Goal: Information Seeking & Learning: Learn about a topic

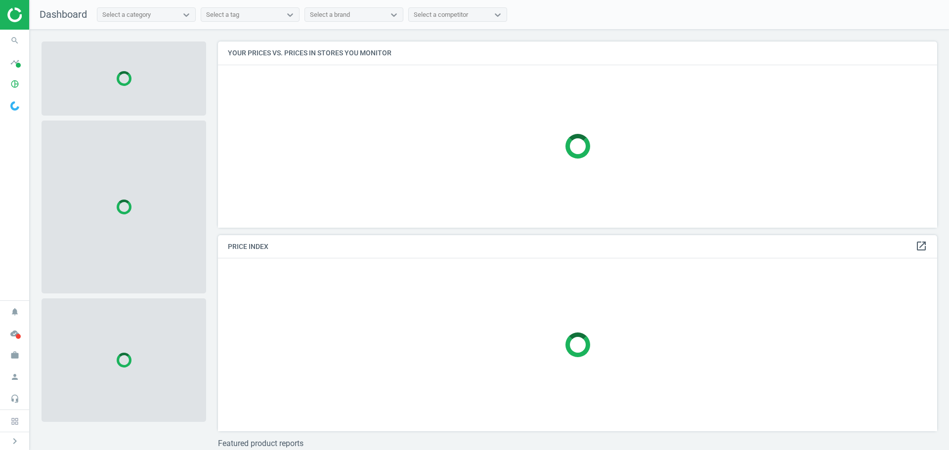
scroll to position [201, 727]
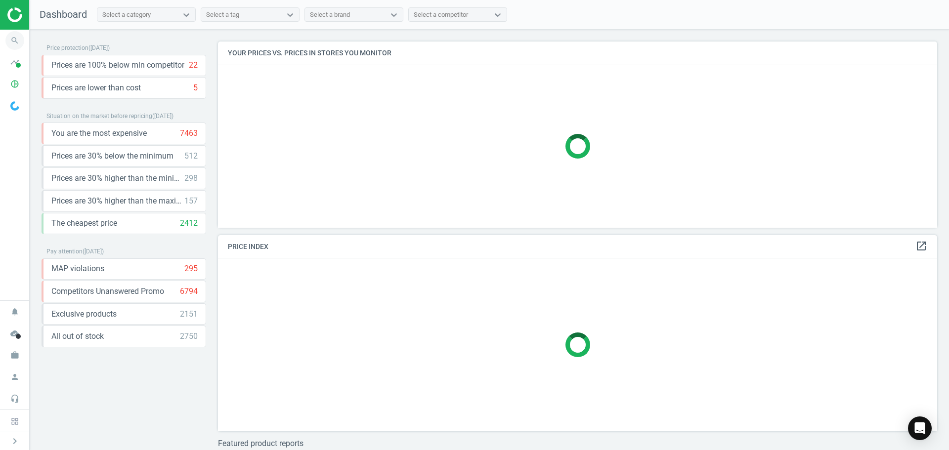
click at [18, 41] on icon "search" at bounding box center [14, 40] width 19 height 19
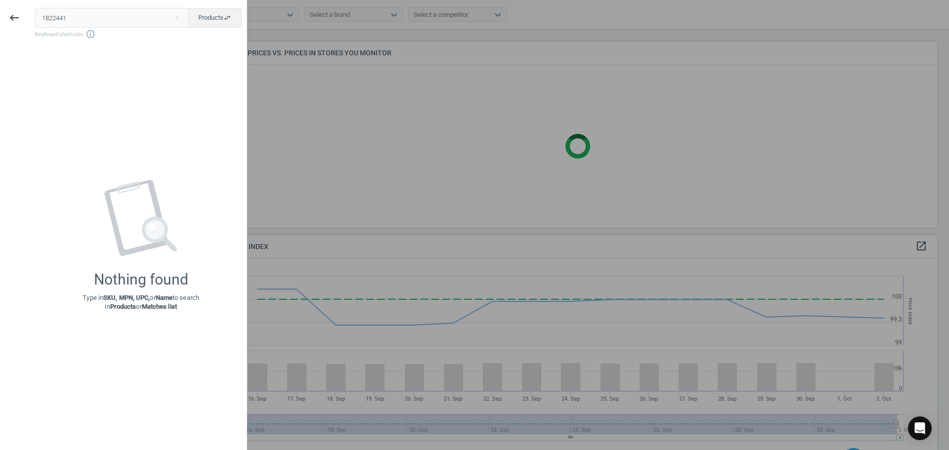
scroll to position [243, 727]
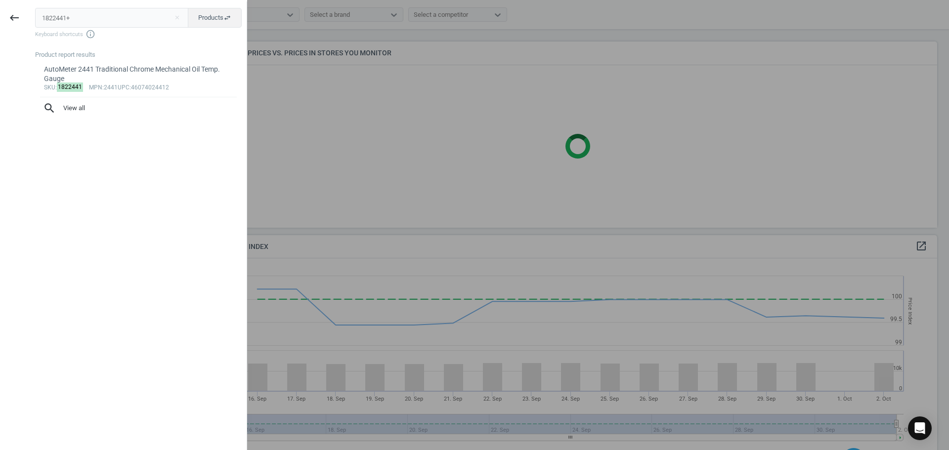
type input "1822441+"
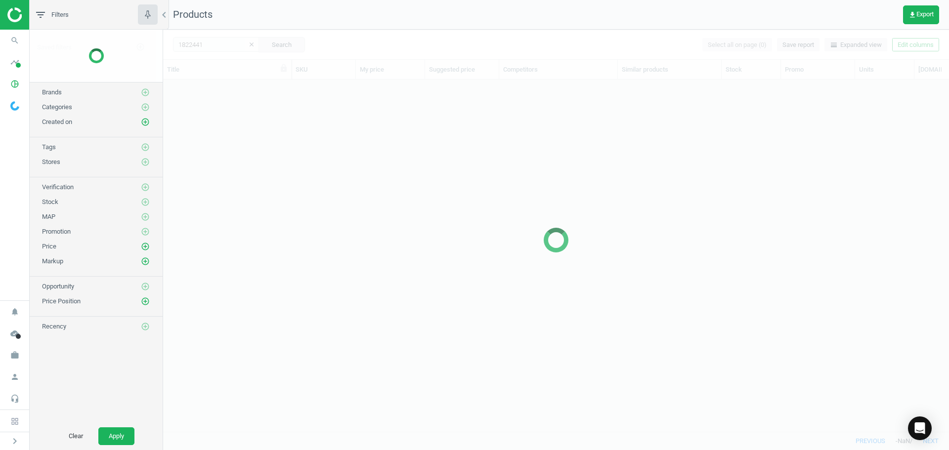
scroll to position [337, 778]
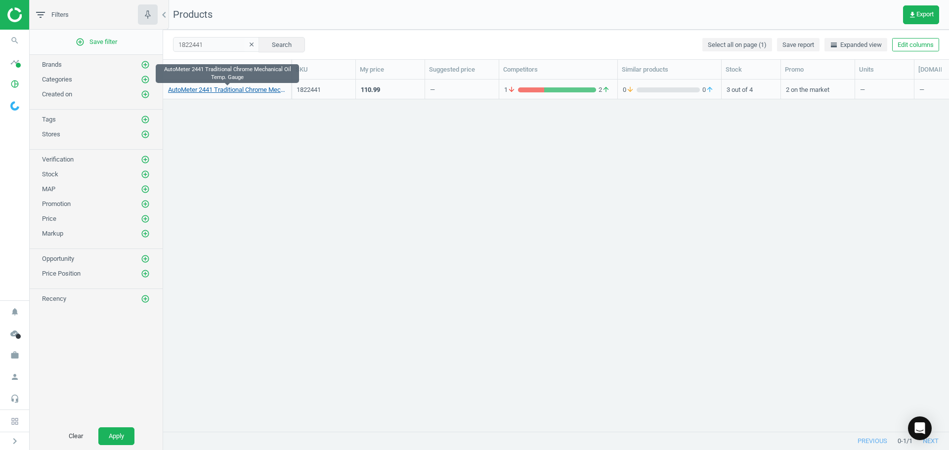
click at [268, 89] on link "AutoMeter 2441 Traditional Chrome Mechanical Oil Temp. Gauge" at bounding box center [227, 89] width 118 height 9
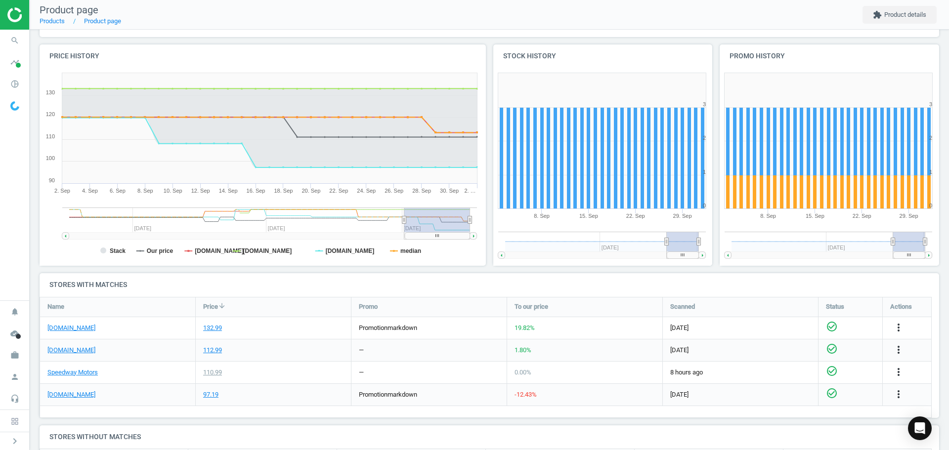
scroll to position [99, 0]
click at [408, 254] on tspan "median" at bounding box center [410, 251] width 21 height 7
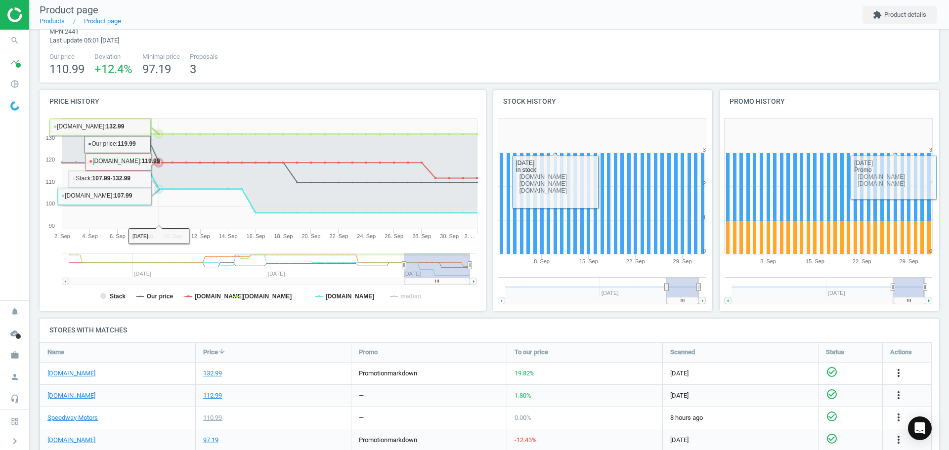
scroll to position [0, 0]
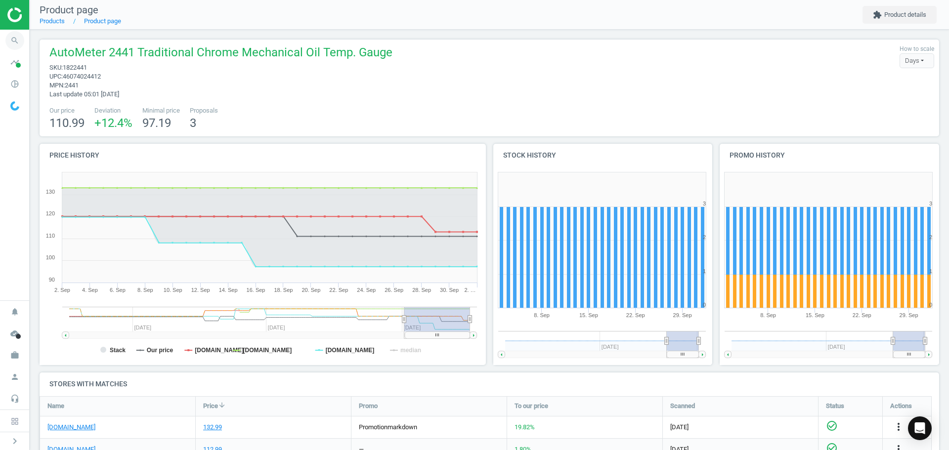
click at [9, 34] on icon "search" at bounding box center [14, 40] width 19 height 19
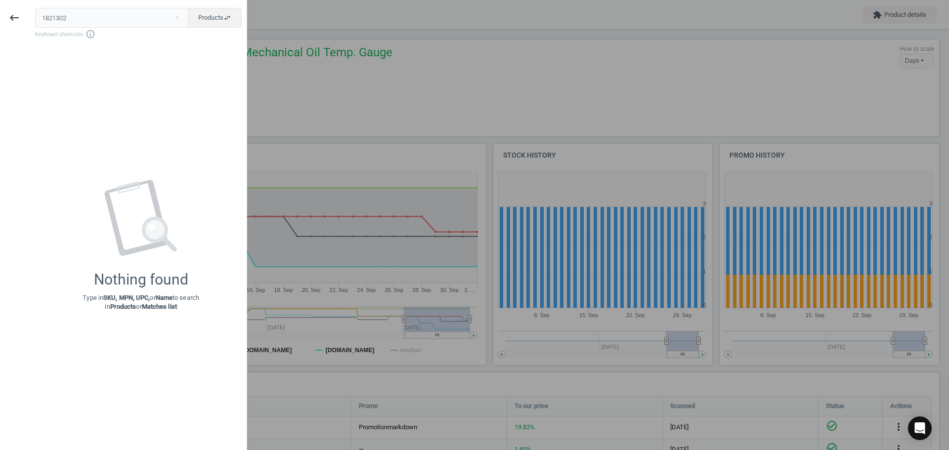
type input "1821302"
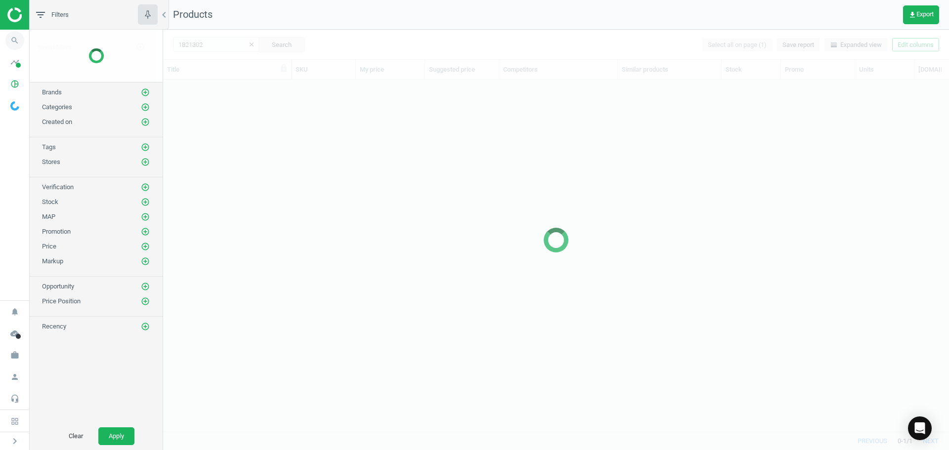
scroll to position [337, 778]
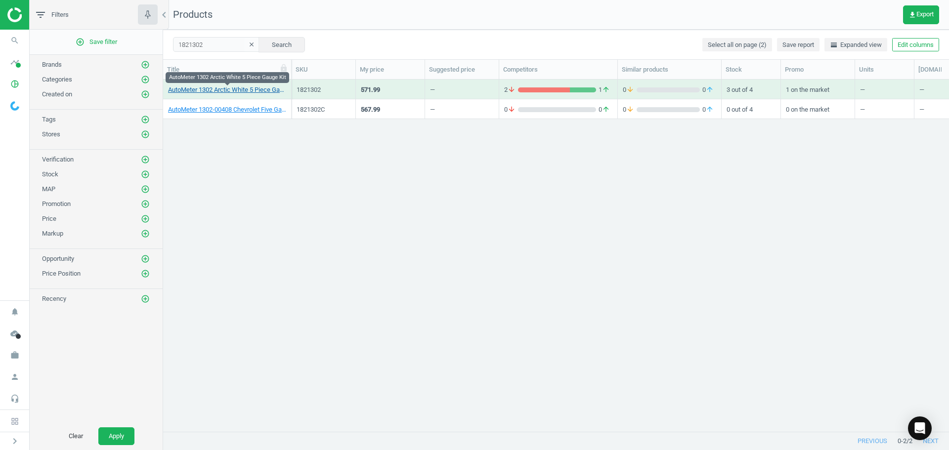
click at [251, 88] on link "AutoMeter 1302 Arctic White 5 Piece Gauge Kit" at bounding box center [227, 89] width 118 height 9
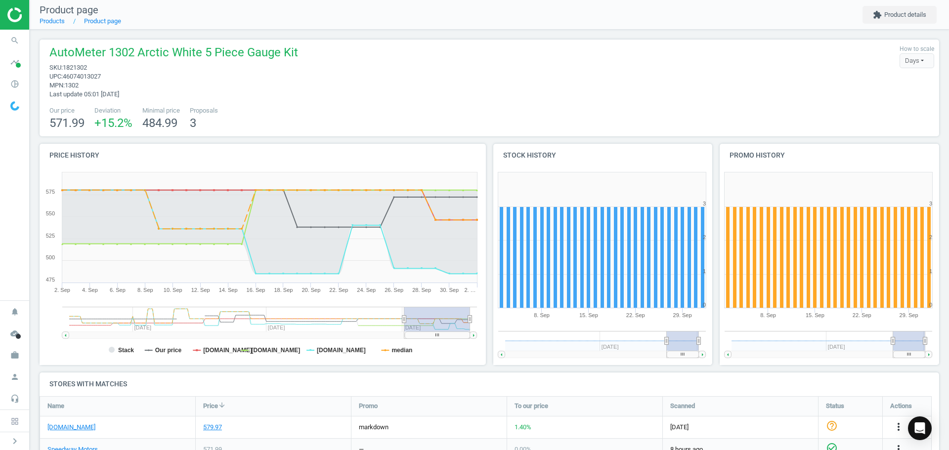
scroll to position [99, 0]
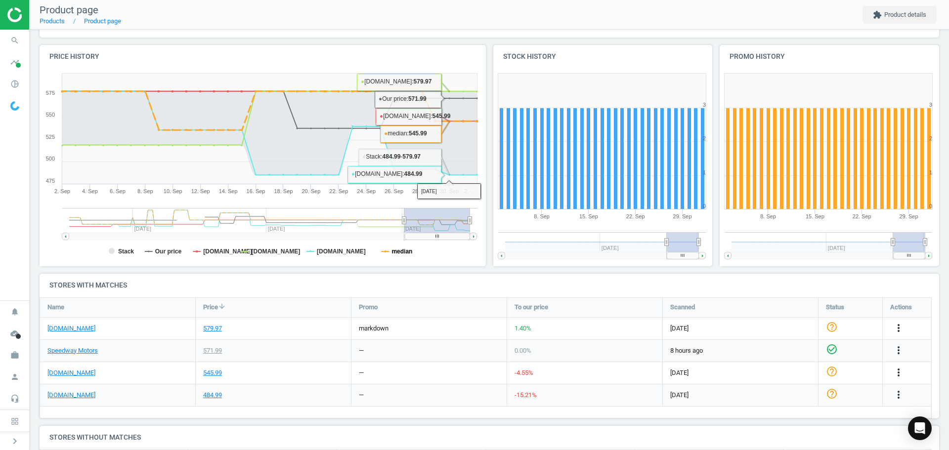
click at [411, 248] on tspan "median" at bounding box center [401, 251] width 21 height 7
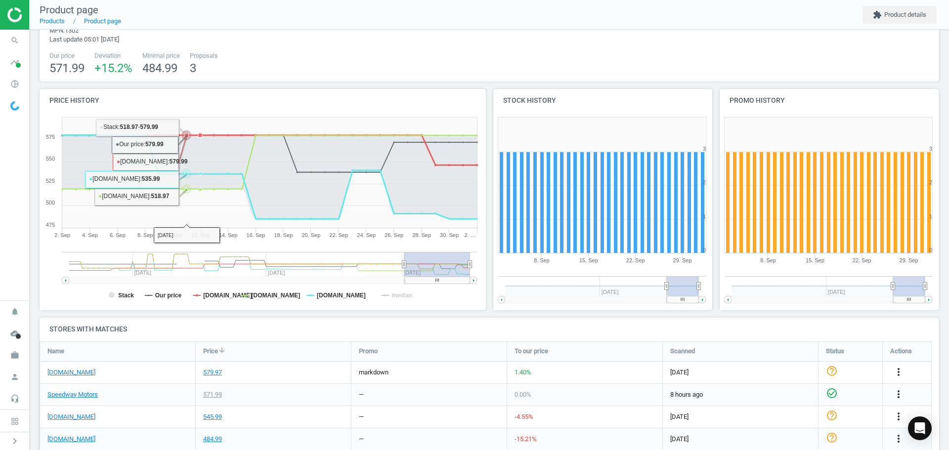
scroll to position [0, 0]
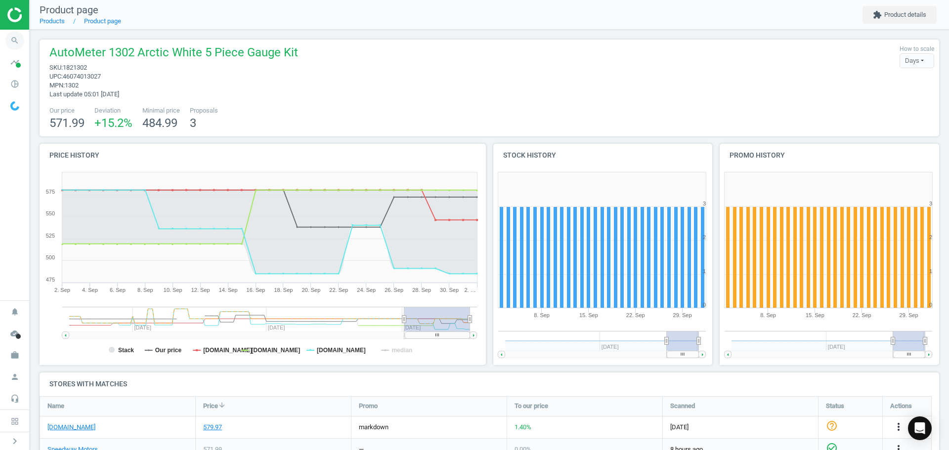
click at [20, 32] on span "search" at bounding box center [15, 41] width 30 height 22
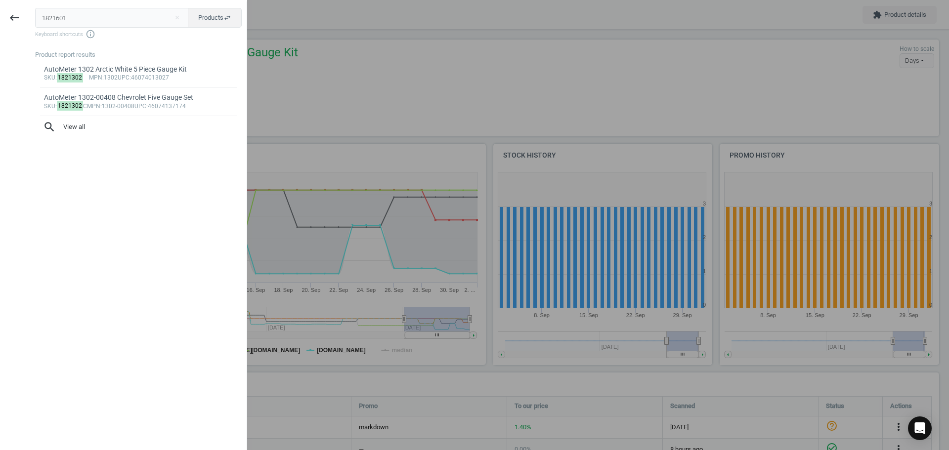
type input "1821601"
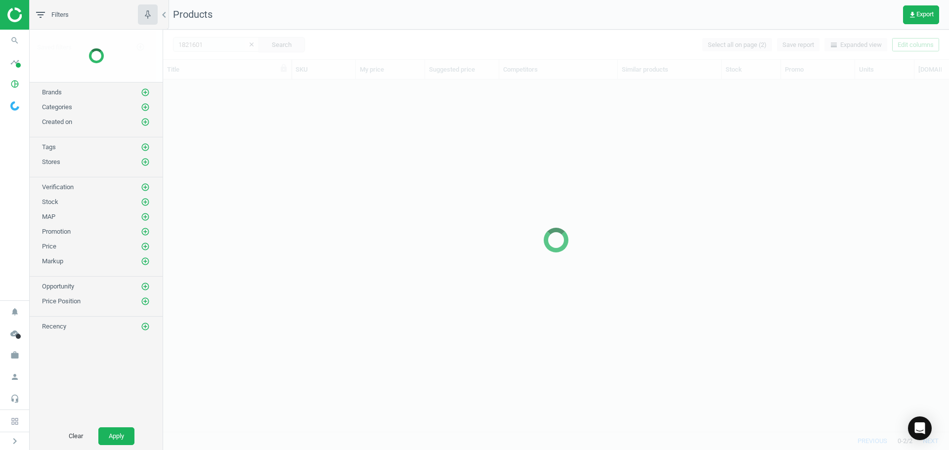
scroll to position [337, 778]
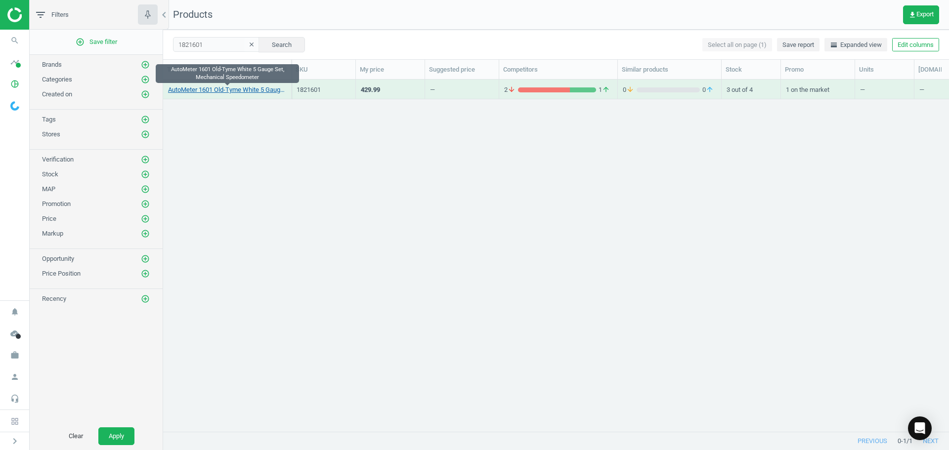
click at [236, 90] on link "AutoMeter 1601 Old-Tyme White 5 Gauge Set, Mechanical Speedometer" at bounding box center [227, 89] width 118 height 9
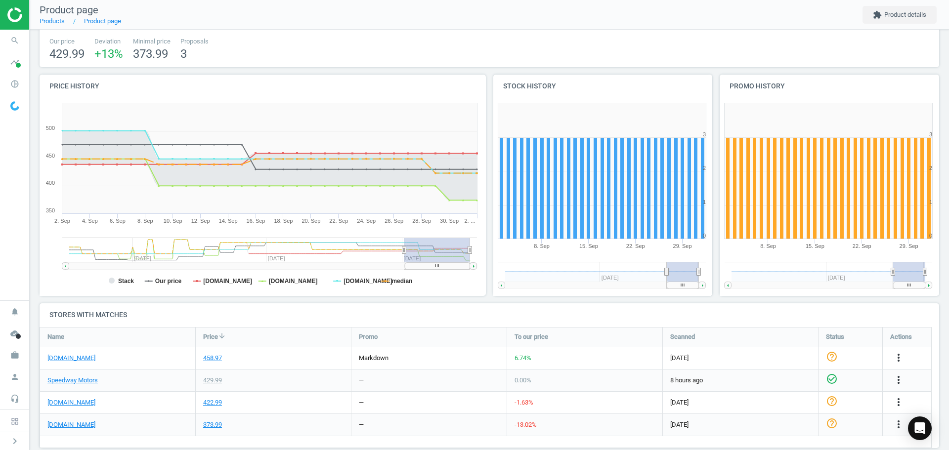
scroll to position [68, 0]
click at [7, 45] on icon "search" at bounding box center [14, 40] width 19 height 19
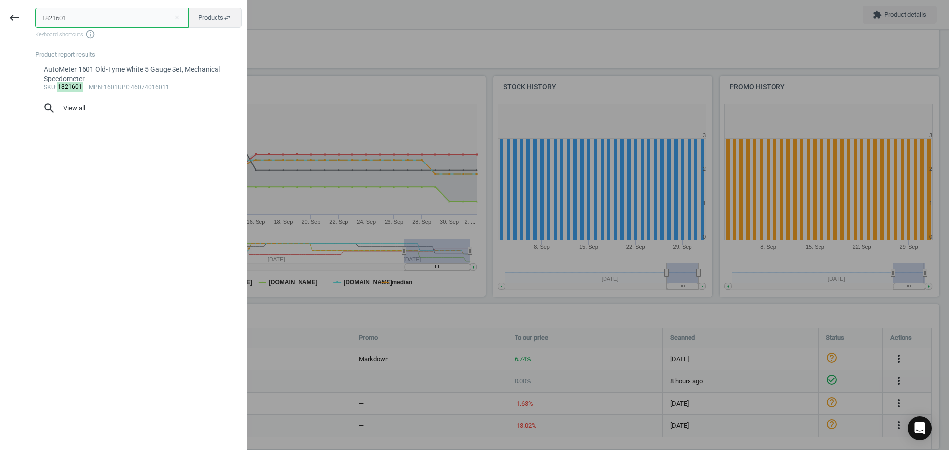
paste input "708"
type input "1821708"
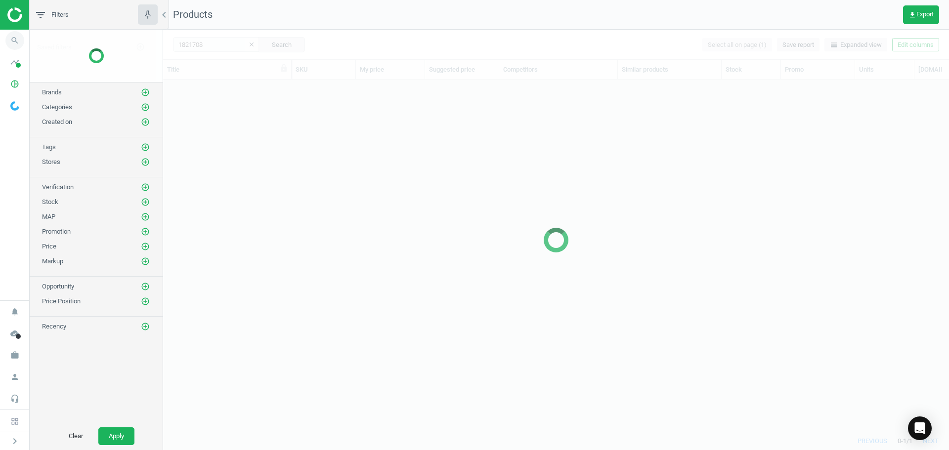
scroll to position [337, 778]
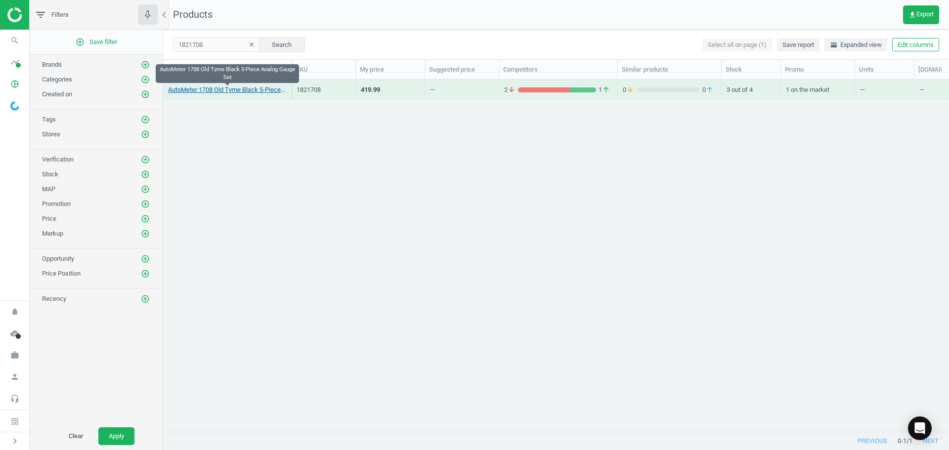
click at [204, 91] on link "AutoMeter 1708 Old Tyme Black 5-Piece Analog Gauge Set" at bounding box center [227, 89] width 118 height 9
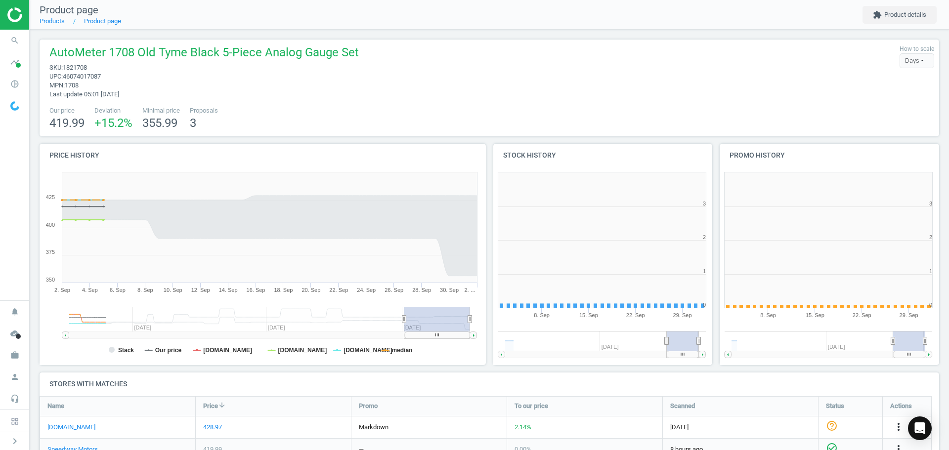
scroll to position [213, 233]
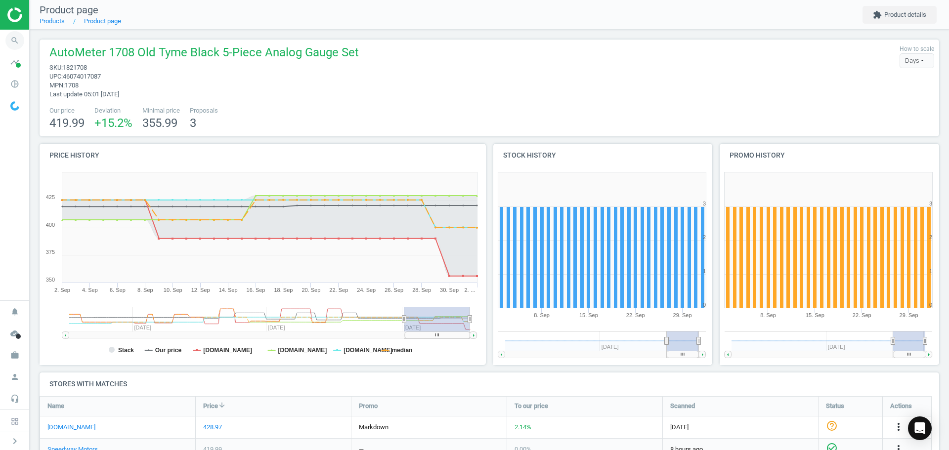
click at [16, 37] on icon "search" at bounding box center [14, 40] width 19 height 19
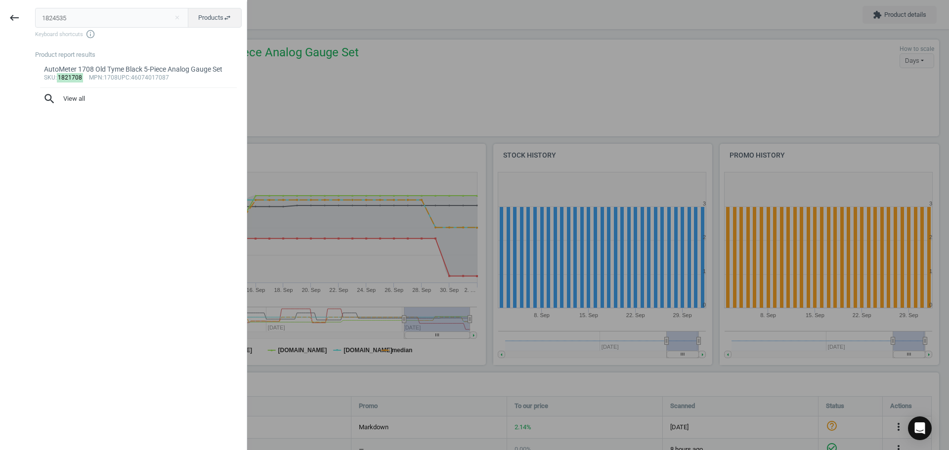
type input "1824535"
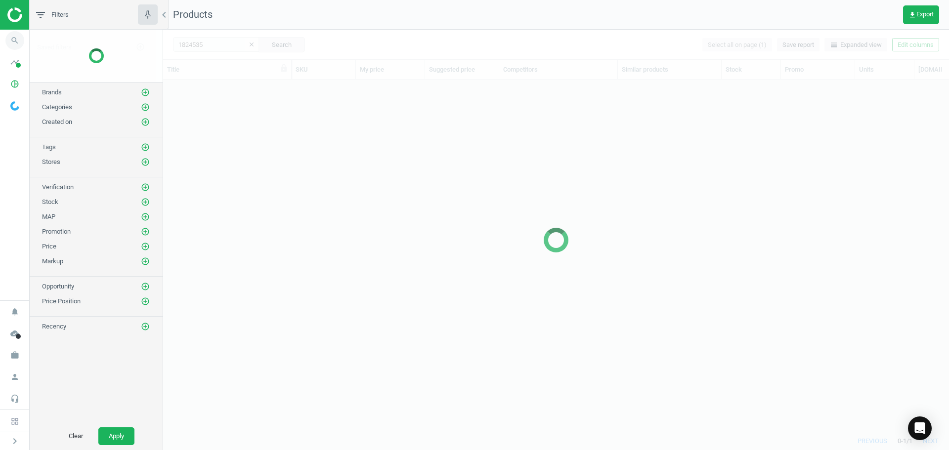
scroll to position [337, 778]
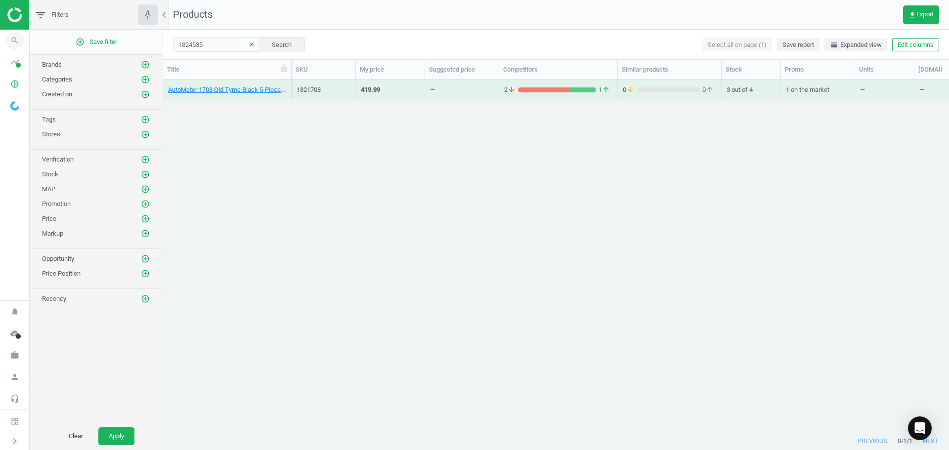
click at [14, 40] on icon "search" at bounding box center [14, 40] width 19 height 19
click at [250, 91] on link "AutoMeter 4535 2-5/8 Inch Water Temperature Gauge,Ultra-Nite Glow" at bounding box center [227, 89] width 118 height 9
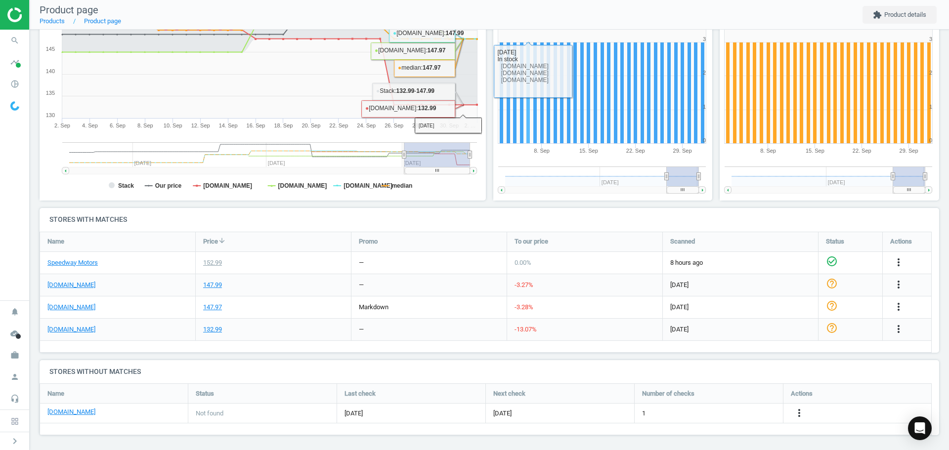
scroll to position [167, 0]
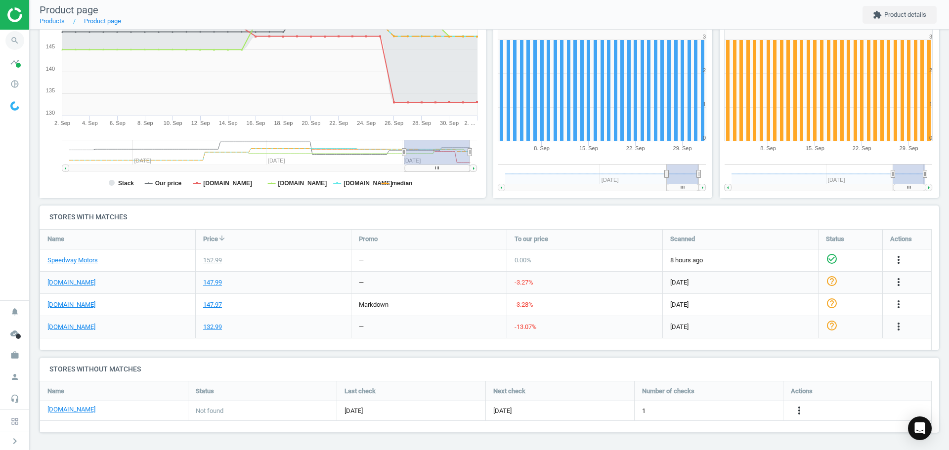
click at [9, 36] on icon "search" at bounding box center [14, 40] width 19 height 19
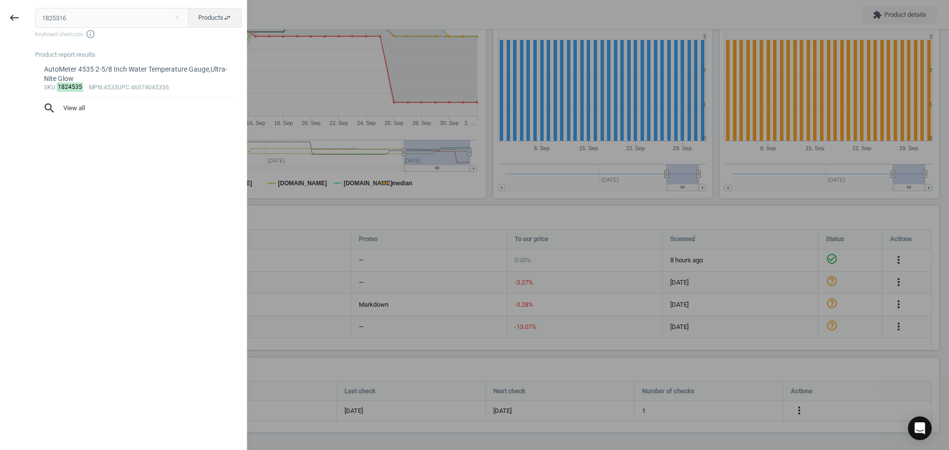
type input "1825316"
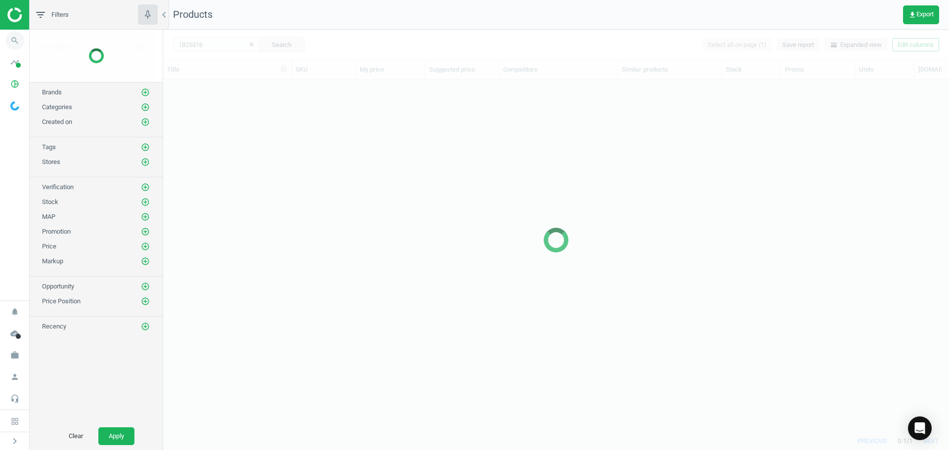
scroll to position [337, 778]
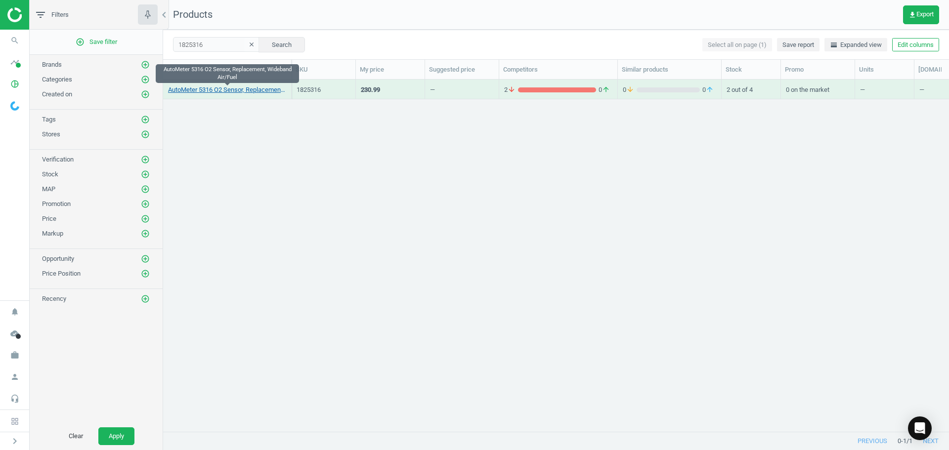
click at [237, 89] on link "AutoMeter 5316 O2 Sensor, Replacement, Wideband Air/Fuel" at bounding box center [227, 89] width 118 height 9
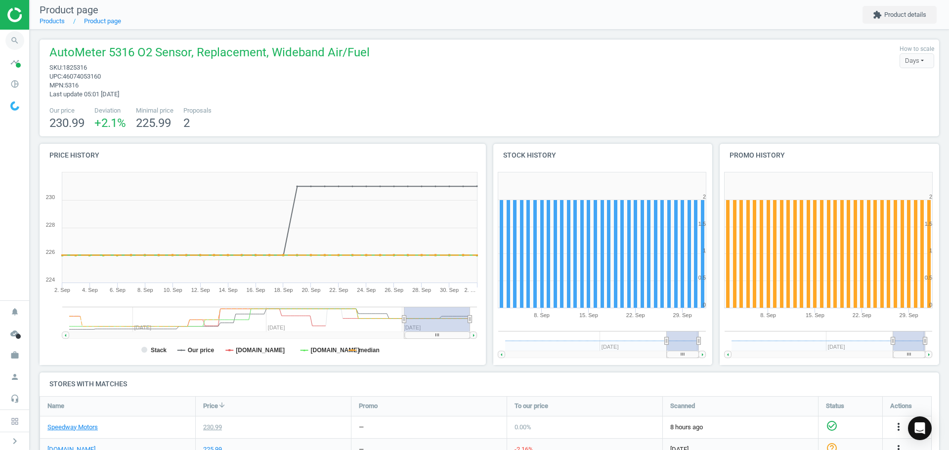
click at [19, 49] on span "search" at bounding box center [15, 41] width 30 height 22
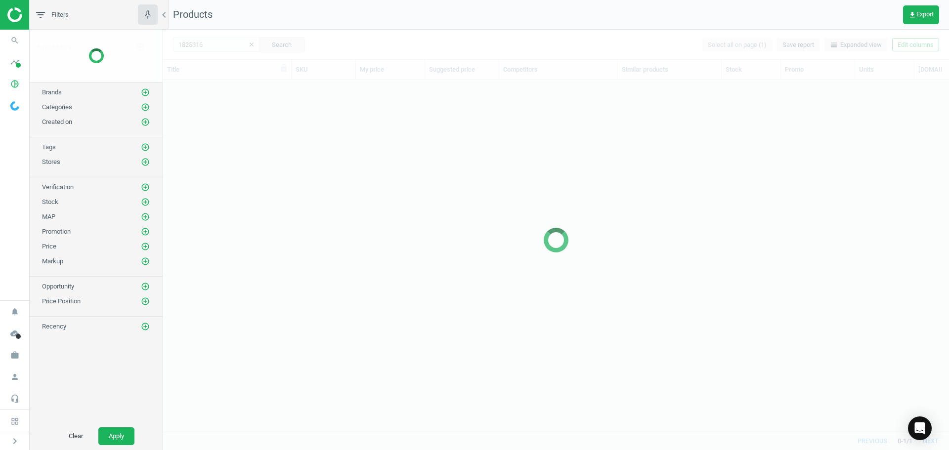
scroll to position [337, 778]
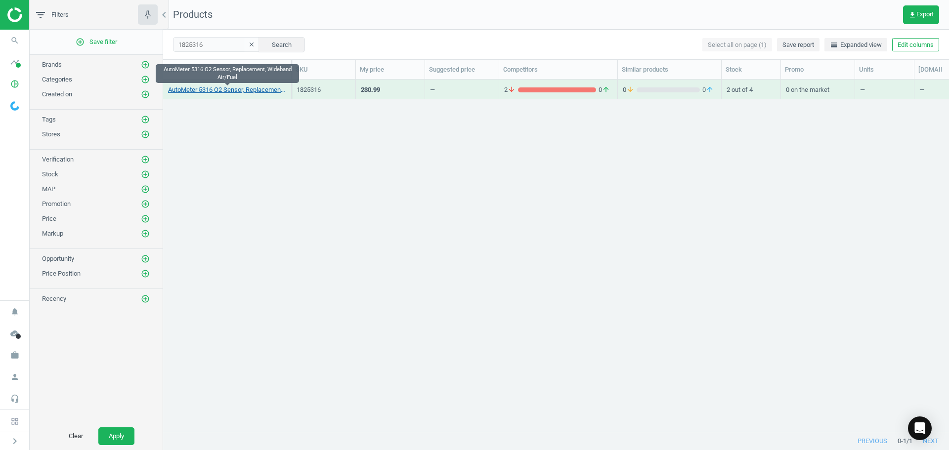
click at [213, 89] on link "AutoMeter 5316 O2 Sensor, Replacement, Wideband Air/Fuel" at bounding box center [227, 89] width 118 height 9
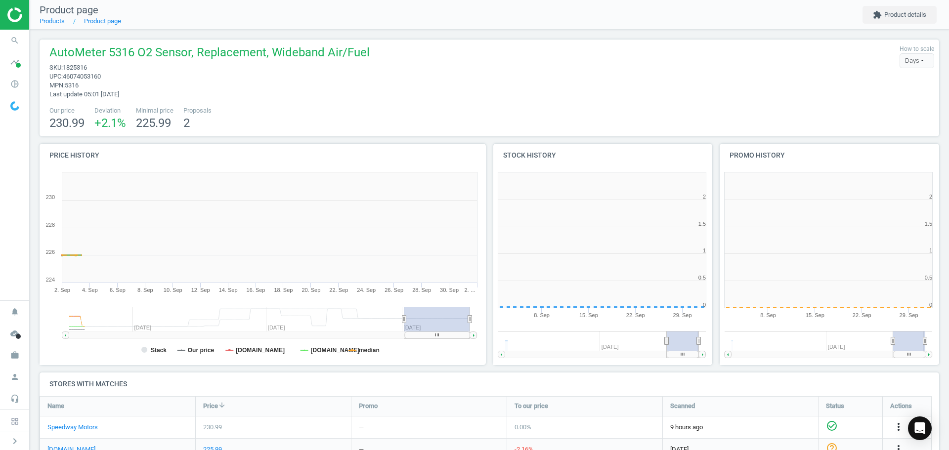
scroll to position [213, 233]
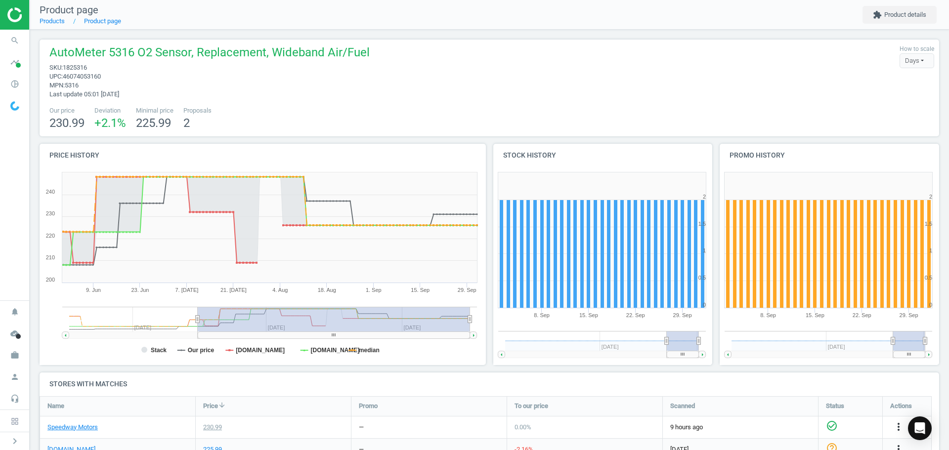
drag, startPoint x: 404, startPoint y: 317, endPoint x: 198, endPoint y: 314, distance: 206.1
click at [198, 314] on g at bounding box center [269, 323] width 415 height 32
click at [4, 44] on span "search" at bounding box center [15, 41] width 30 height 22
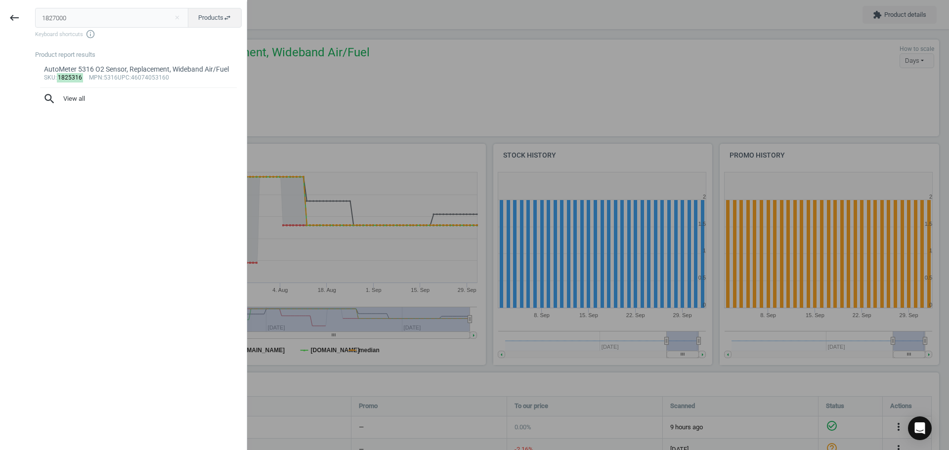
type input "1827000"
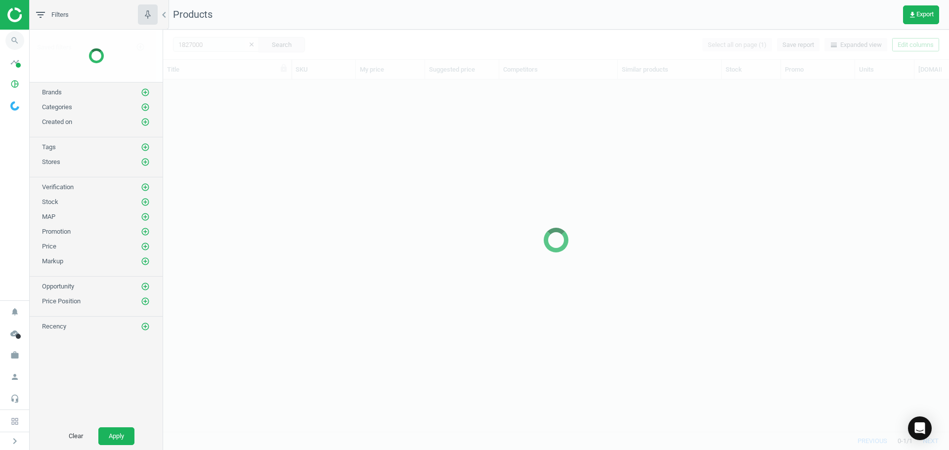
scroll to position [337, 778]
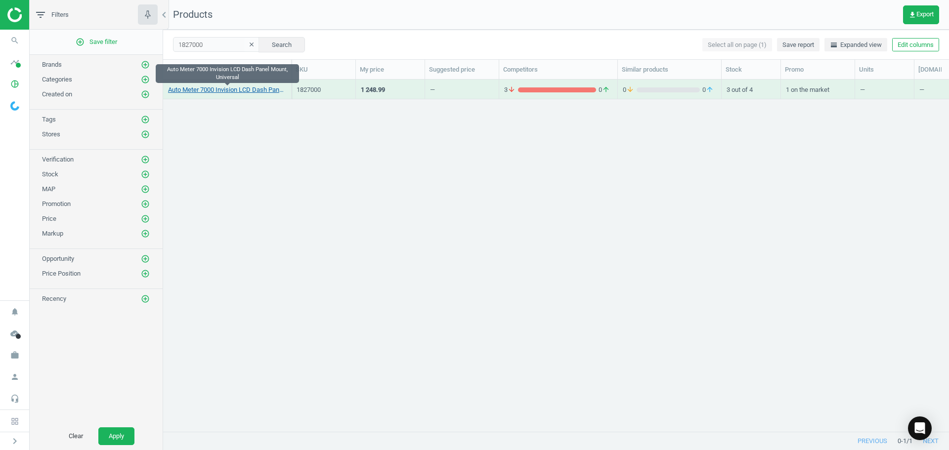
click at [237, 86] on link "Auto Meter 7000 Invision LCD Dash Panel Mount, Universal" at bounding box center [227, 89] width 118 height 9
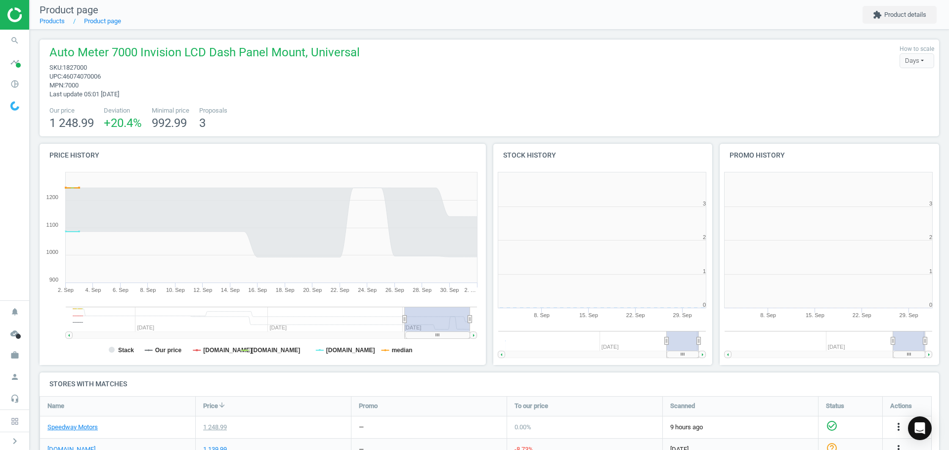
scroll to position [5, 5]
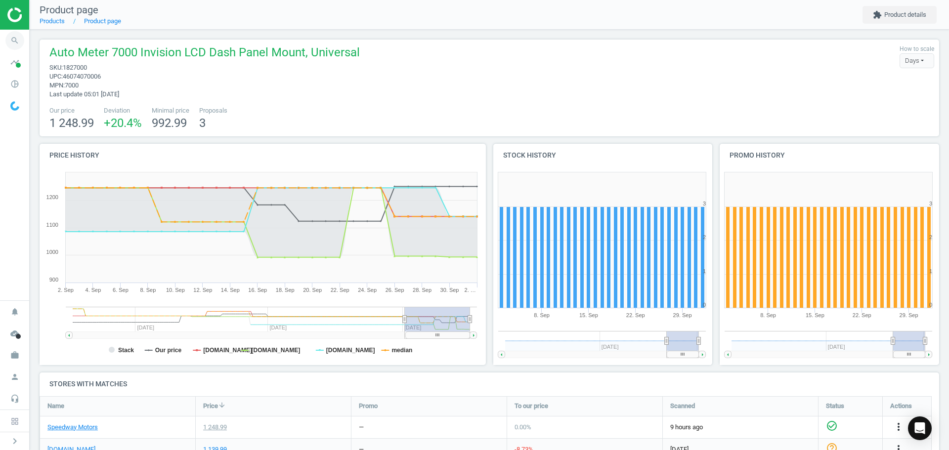
click at [8, 39] on icon "search" at bounding box center [14, 40] width 19 height 19
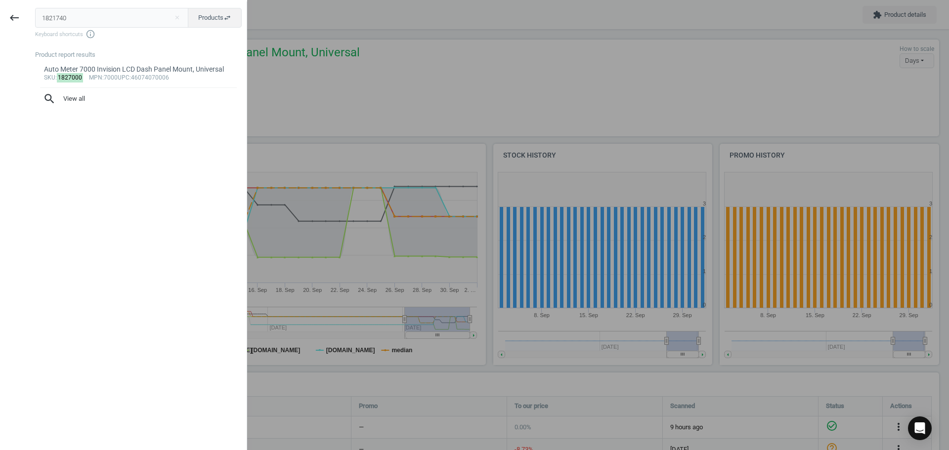
type input "1821740"
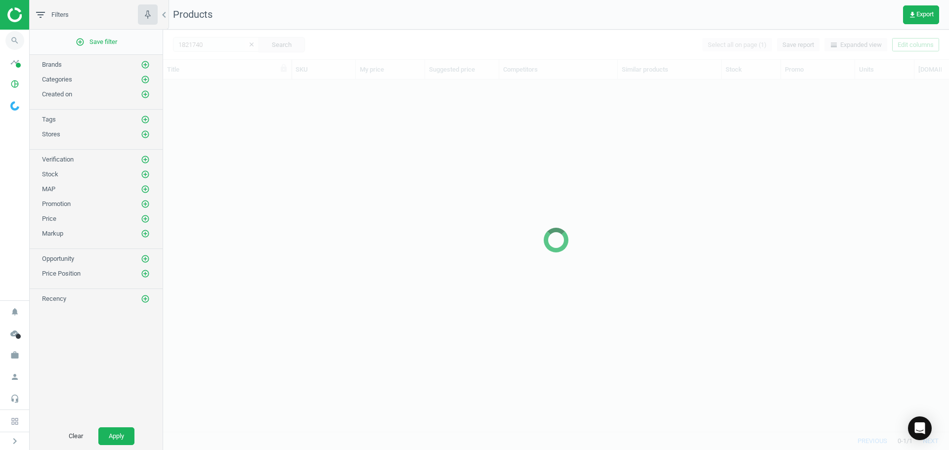
scroll to position [337, 778]
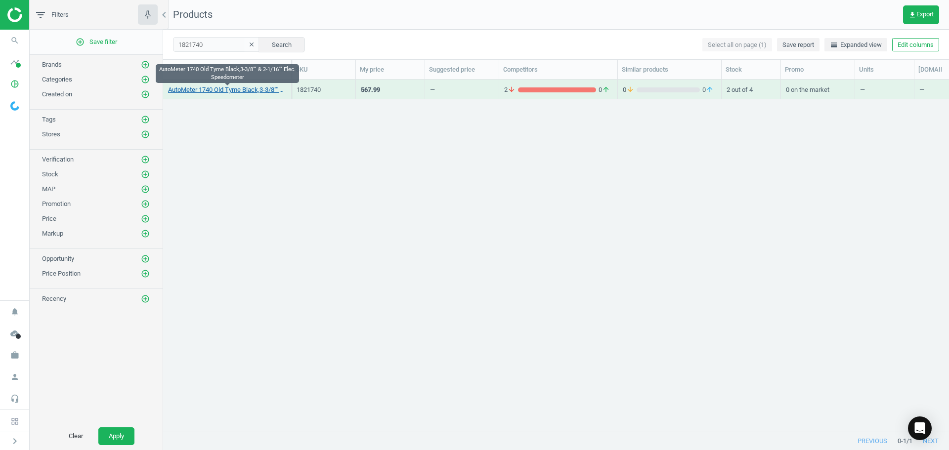
click at [264, 93] on link "AutoMeter 1740 Old Tyme Black,3-3/8"" & 2-1/16"" Elec. Speedometer" at bounding box center [227, 89] width 118 height 9
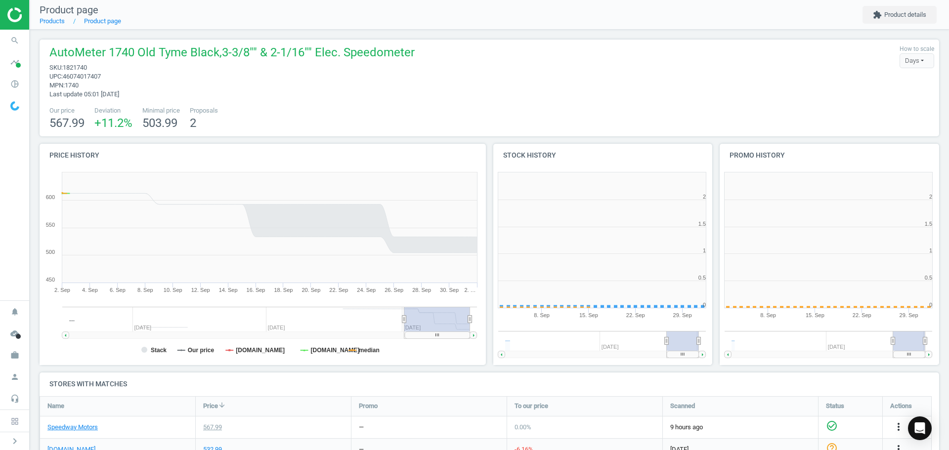
scroll to position [5, 5]
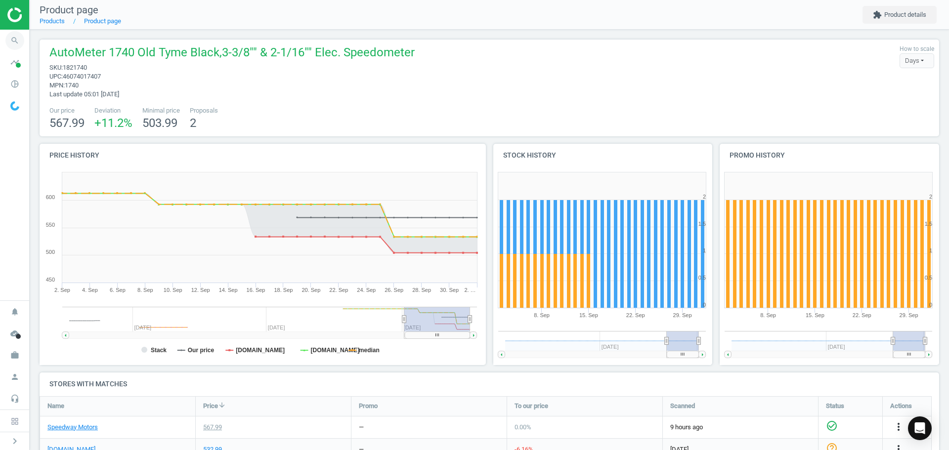
click at [25, 42] on span "search" at bounding box center [15, 41] width 30 height 22
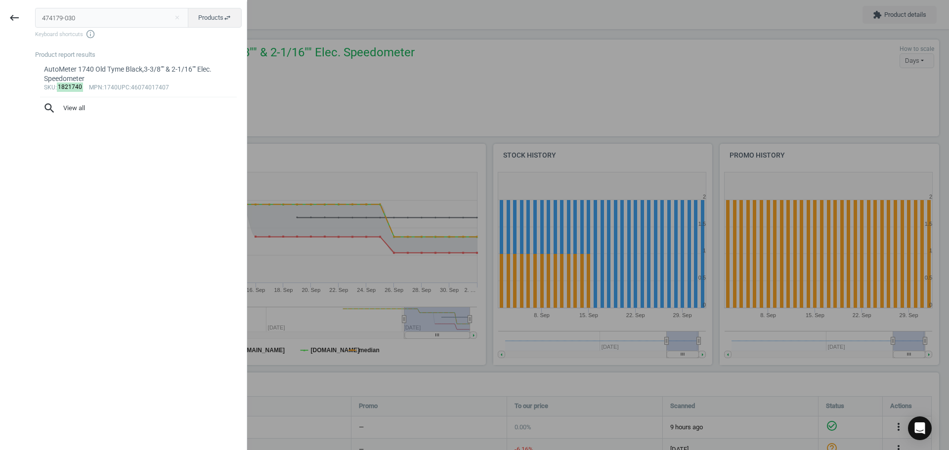
type input "474179-030"
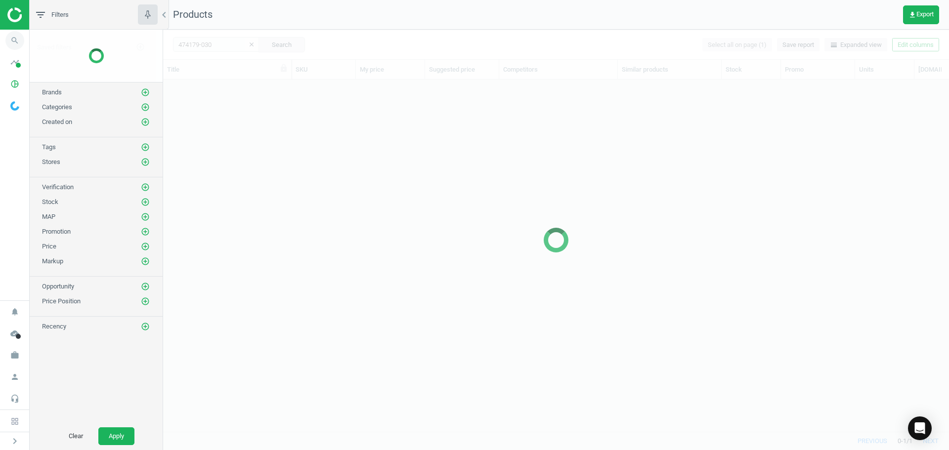
scroll to position [337, 778]
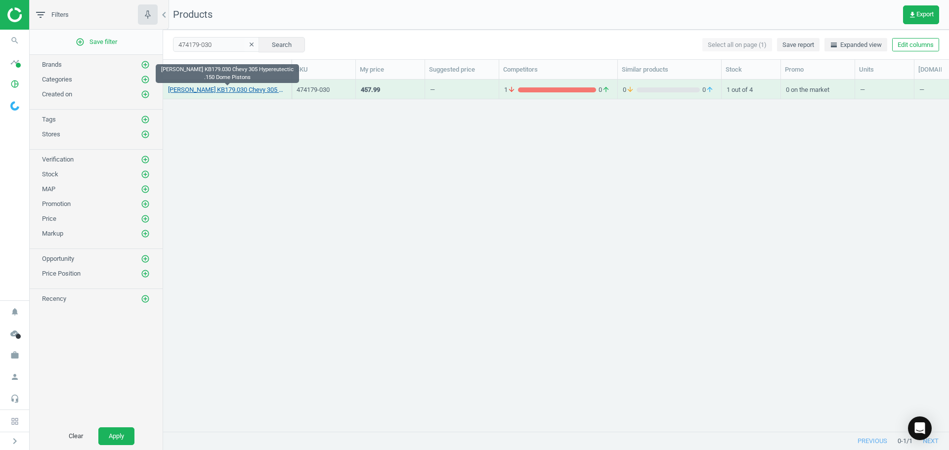
click at [231, 87] on link "[PERSON_NAME] KB179.030 Chevy 305 Hypereutectic .150 Dome Pistons" at bounding box center [227, 89] width 118 height 9
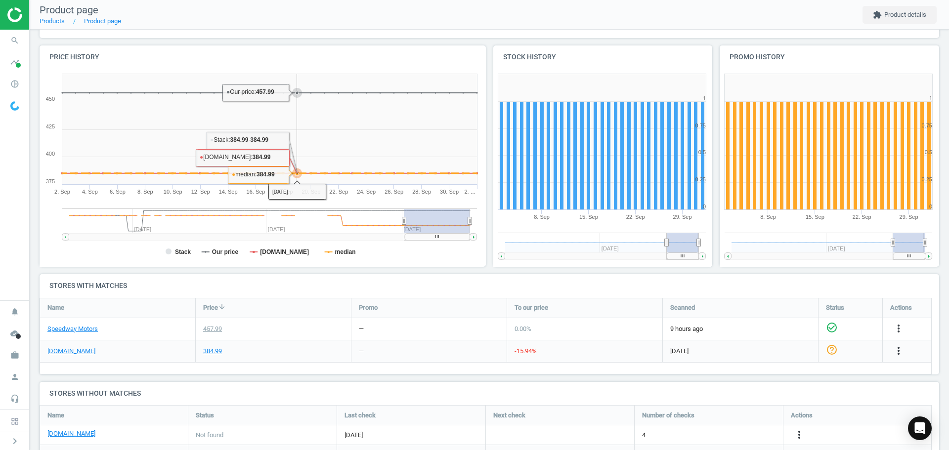
scroll to position [99, 0]
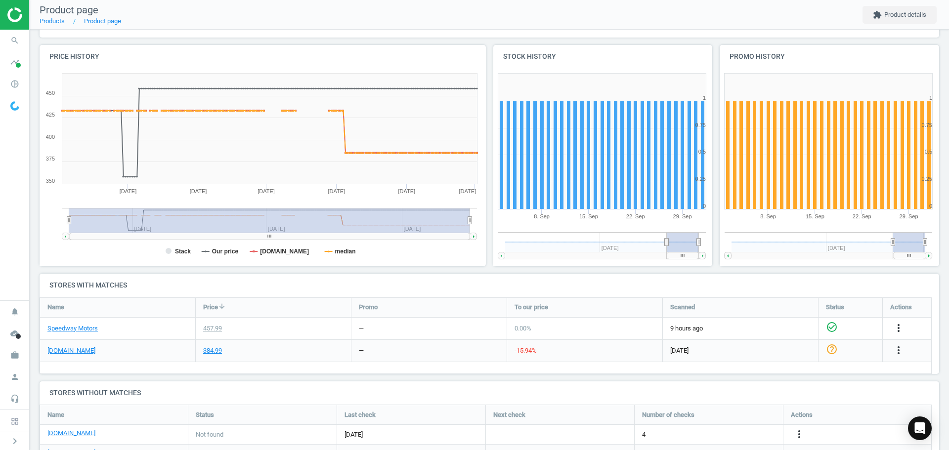
drag, startPoint x: 403, startPoint y: 219, endPoint x: 12, endPoint y: 214, distance: 390.9
click at [0, 225] on section "search Search timeline Data delivery Overview Matches dashboard Matches Rematch…" at bounding box center [474, 225] width 949 height 450
click at [12, 43] on icon "search" at bounding box center [14, 40] width 19 height 19
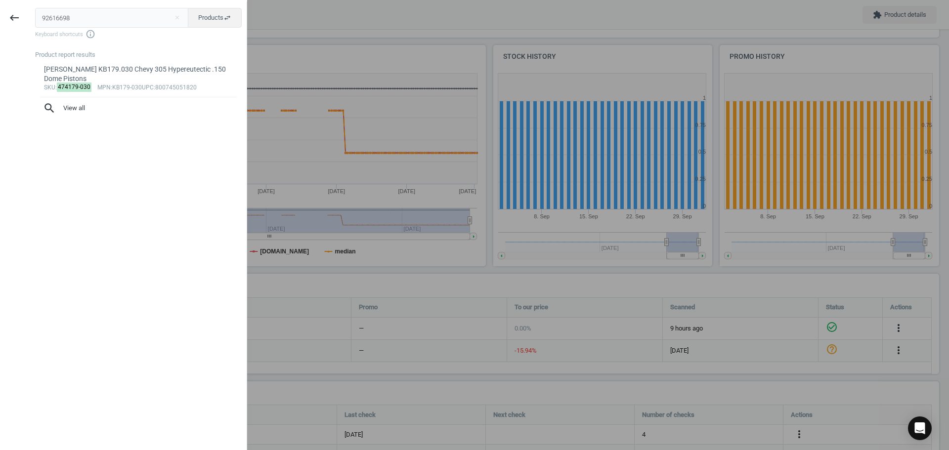
type input "92616698"
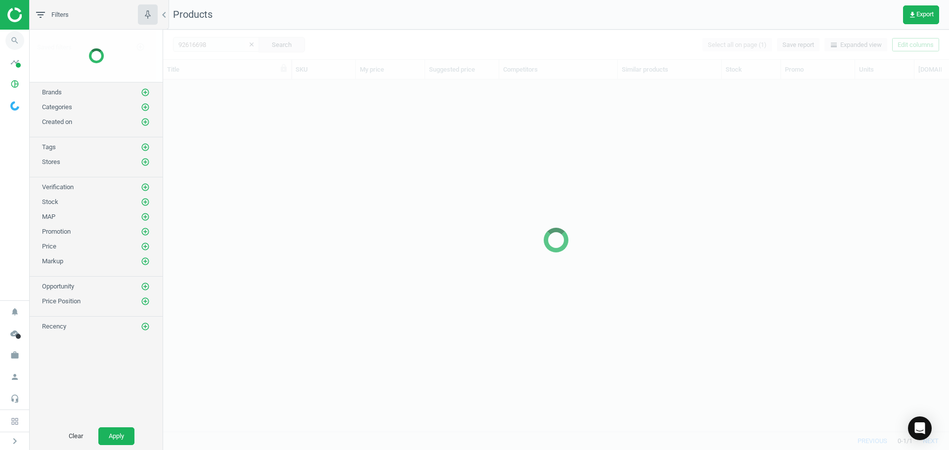
scroll to position [337, 778]
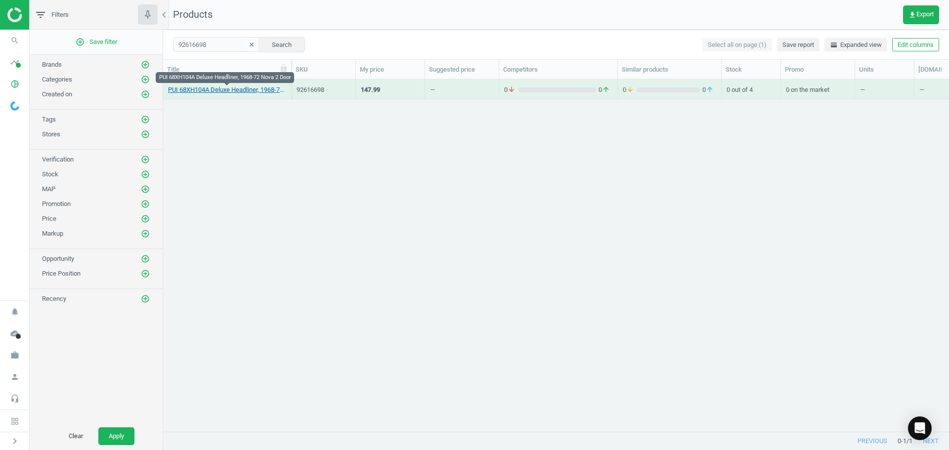
click at [248, 93] on link "PUI 68XH104A Deluxe Headliner, 1968-72 Nova 2 Door" at bounding box center [227, 89] width 118 height 9
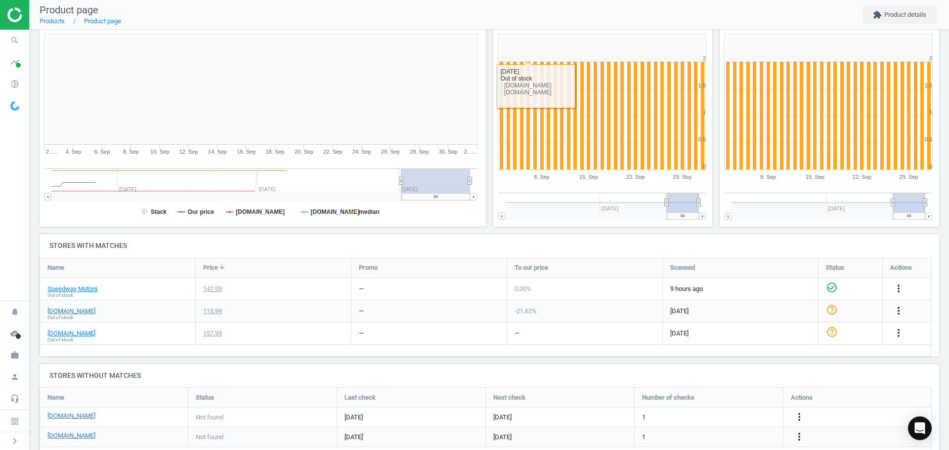
scroll to position [156, 0]
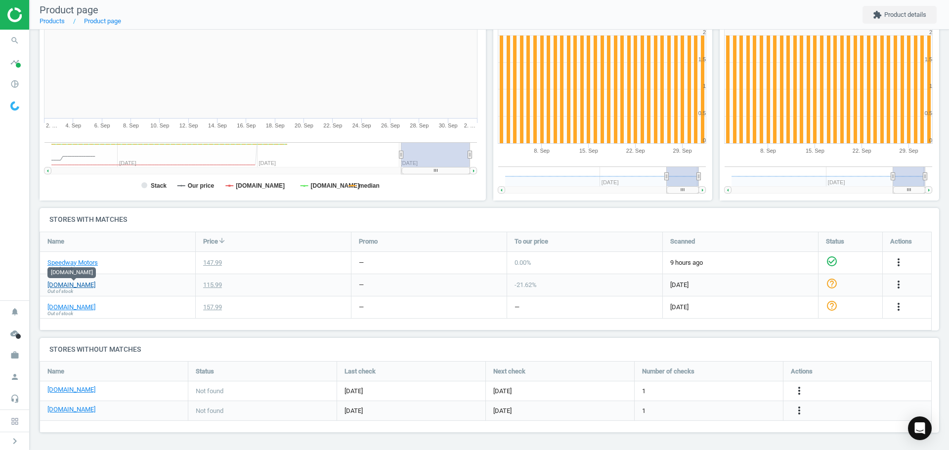
click at [81, 286] on link "[DOMAIN_NAME]" at bounding box center [71, 285] width 48 height 9
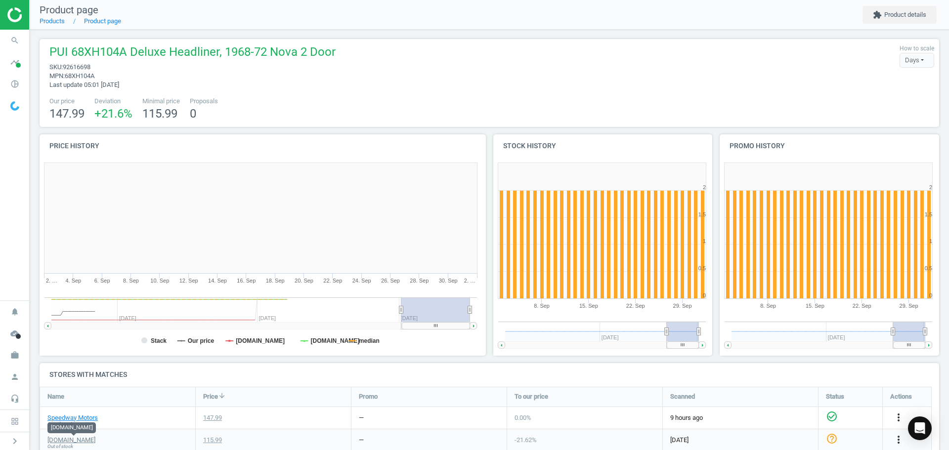
scroll to position [0, 0]
click at [7, 40] on icon "search" at bounding box center [14, 40] width 19 height 19
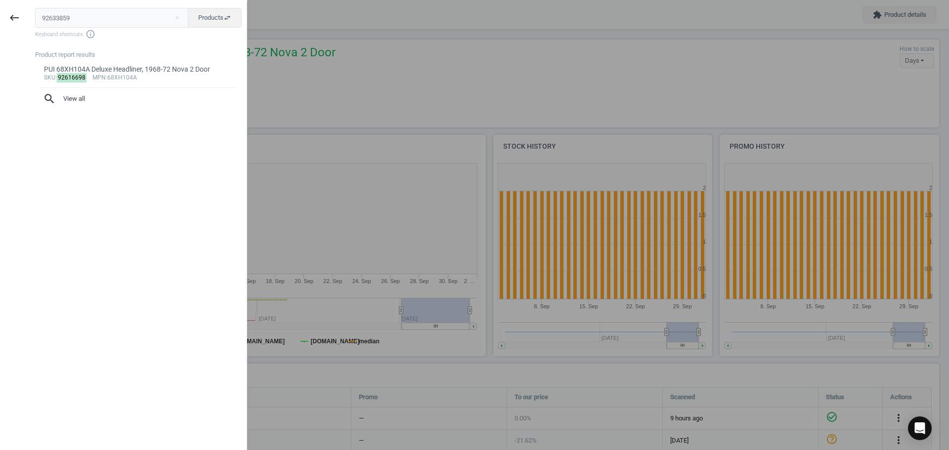
type input "92633859"
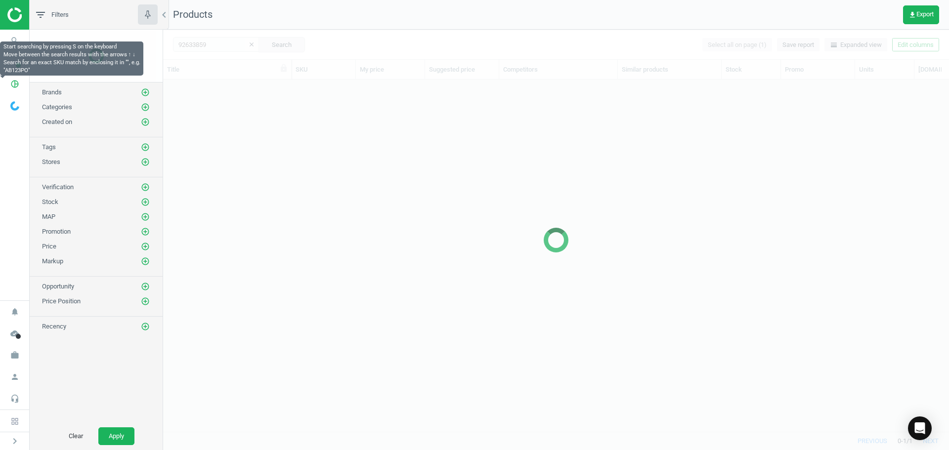
scroll to position [337, 778]
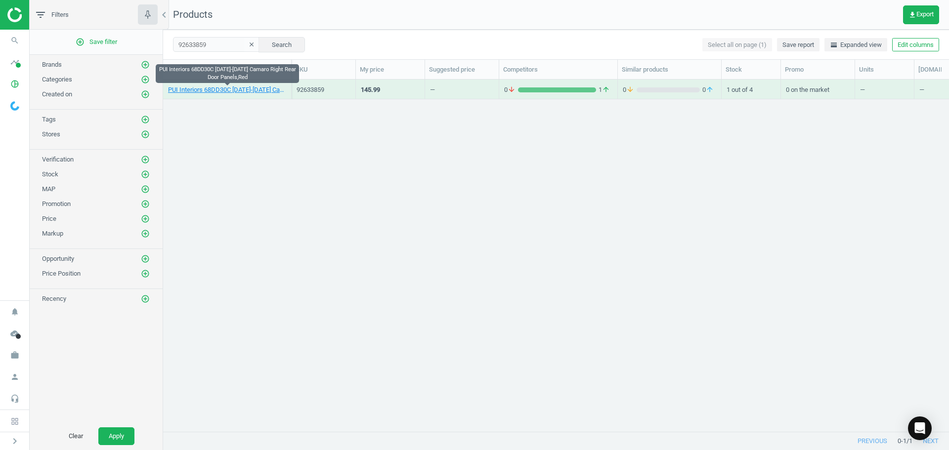
click at [249, 95] on div "PUI Interiors 68DD30C [DATE]-[DATE] Camaro Right Rear Door Panels,Red" at bounding box center [227, 91] width 118 height 12
click at [249, 91] on link "PUI Interiors 68DD30C [DATE]-[DATE] Camaro Right Rear Door Panels,Red" at bounding box center [227, 89] width 118 height 9
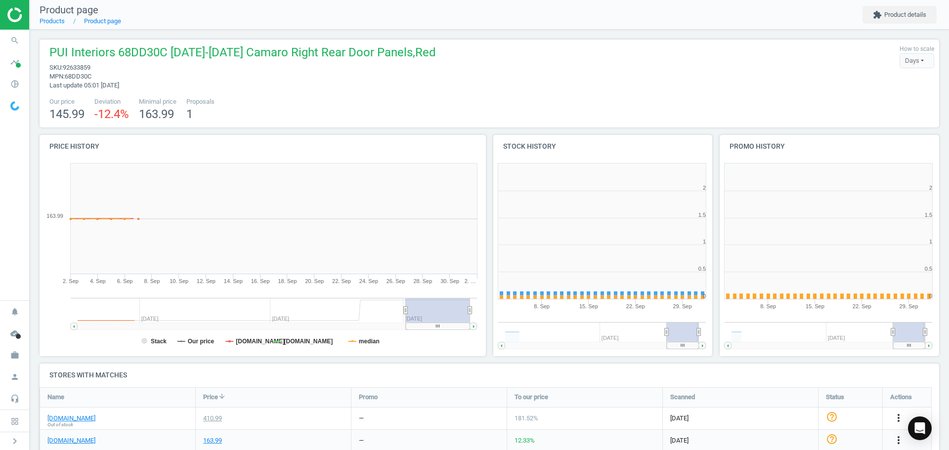
scroll to position [213, 233]
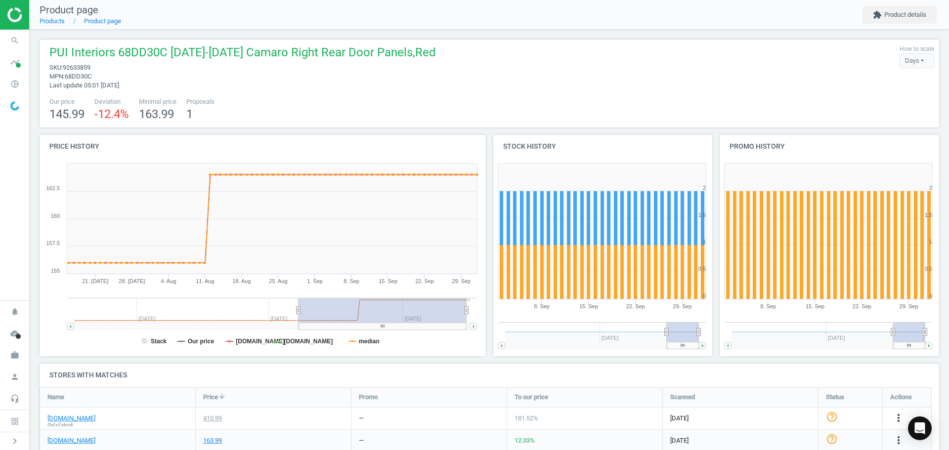
drag, startPoint x: 408, startPoint y: 314, endPoint x: 298, endPoint y: 311, distance: 109.7
click at [298, 311] on icon at bounding box center [298, 309] width 4 height 7
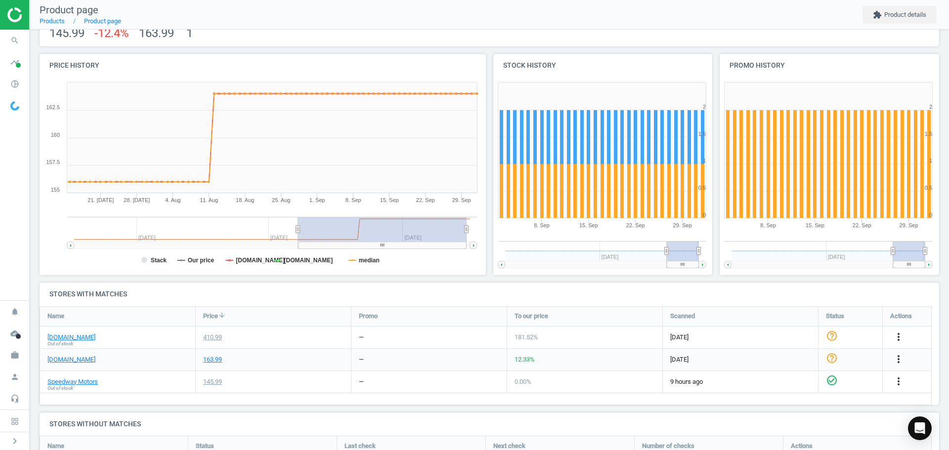
scroll to position [99, 0]
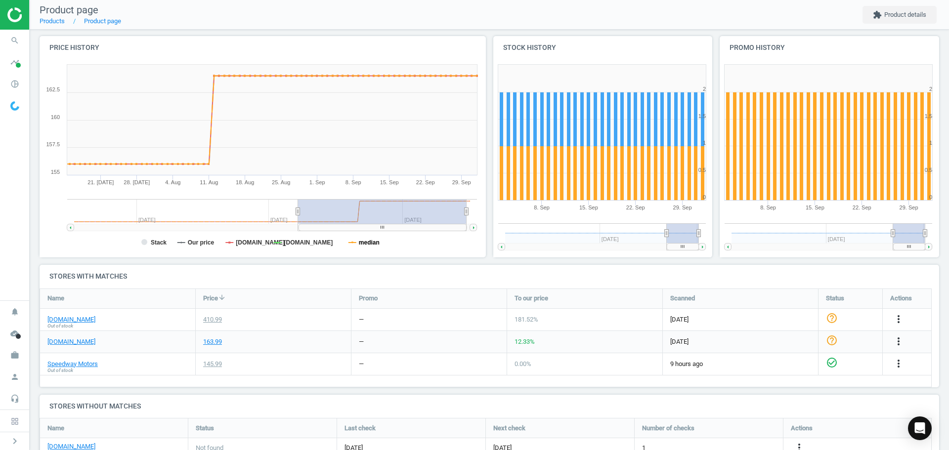
click at [366, 246] on tspan "median" at bounding box center [369, 242] width 21 height 7
click at [80, 321] on link "[DOMAIN_NAME]" at bounding box center [71, 319] width 48 height 9
click at [306, 372] on div "145.99" at bounding box center [273, 364] width 155 height 22
click at [15, 33] on icon "search" at bounding box center [14, 40] width 19 height 19
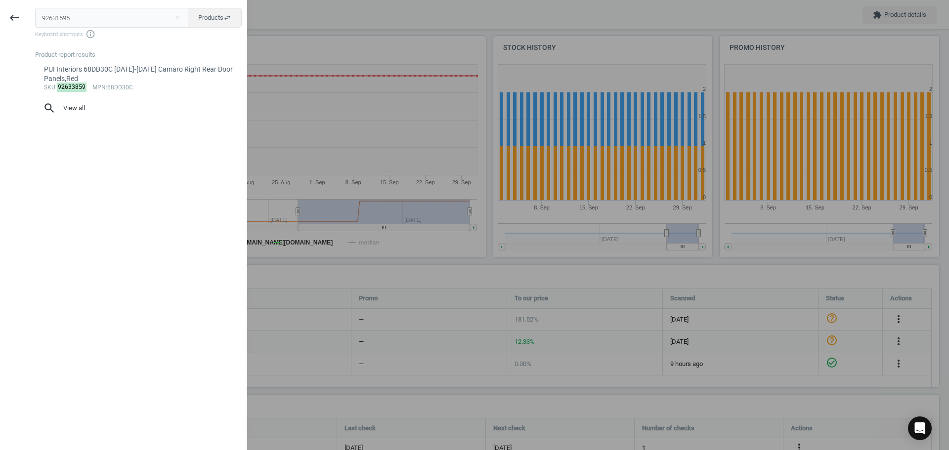
type input "92631595"
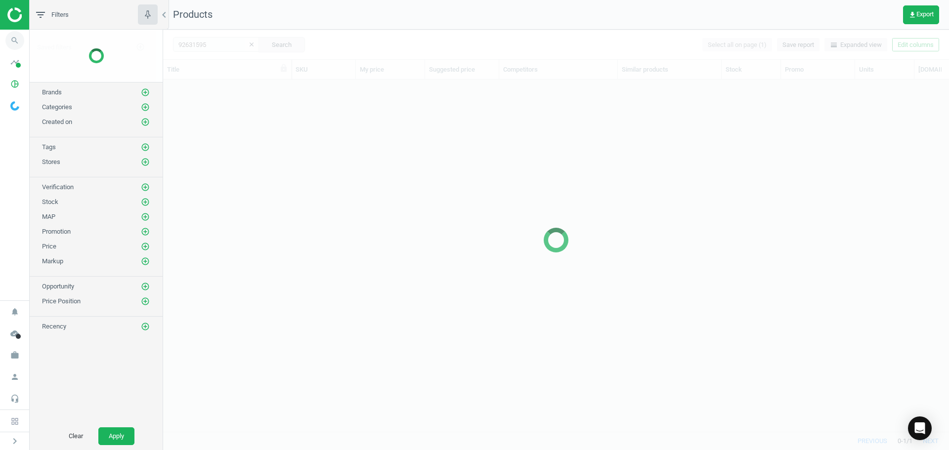
scroll to position [337, 778]
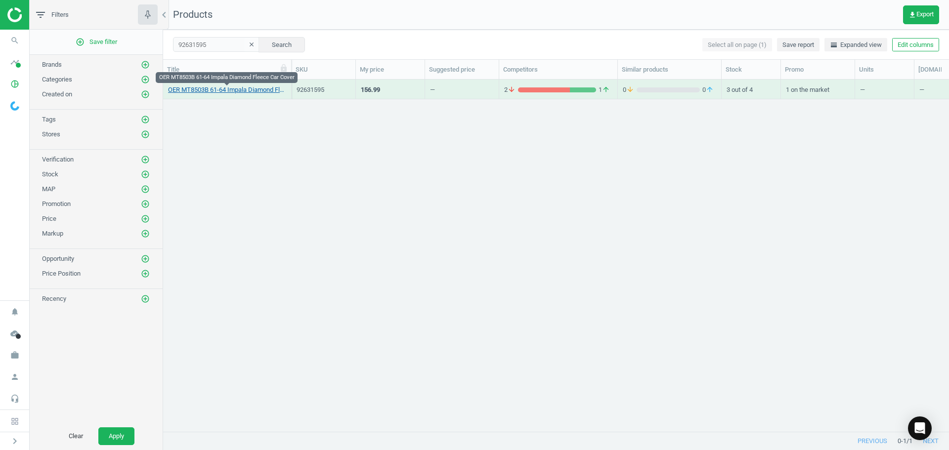
click at [211, 94] on link "OER MT8503B 61-64 Impala Diamond Fleece Car Cover" at bounding box center [227, 89] width 118 height 9
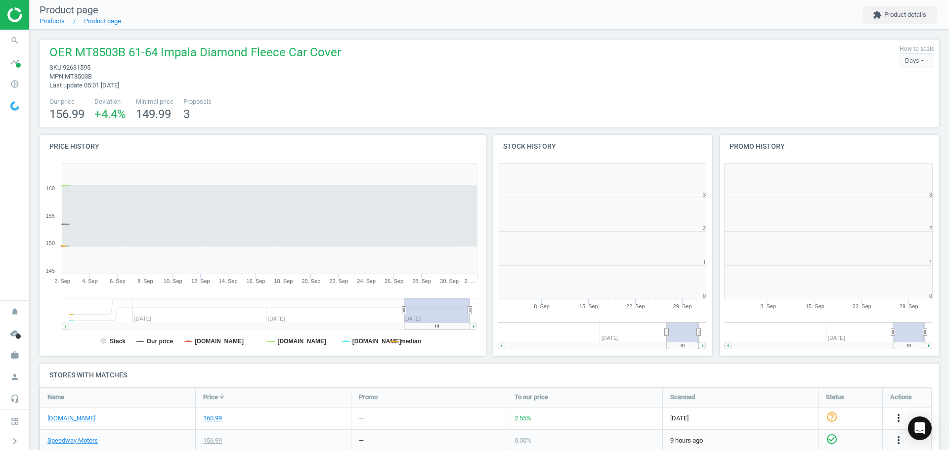
scroll to position [5, 5]
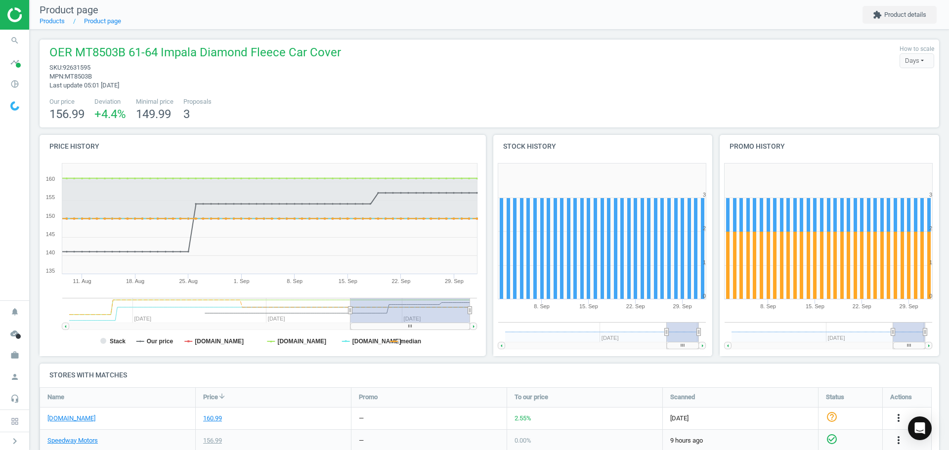
drag, startPoint x: 403, startPoint y: 311, endPoint x: 350, endPoint y: 314, distance: 52.4
click at [350, 314] on icon at bounding box center [350, 309] width 4 height 7
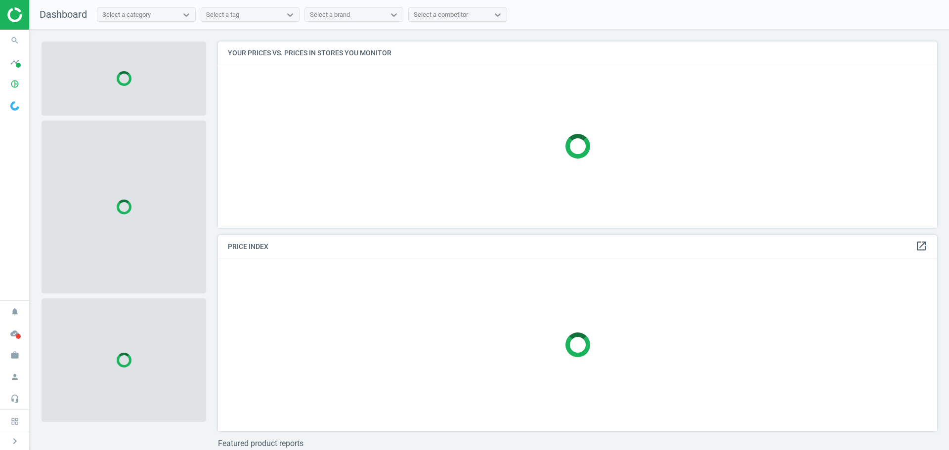
scroll to position [201, 727]
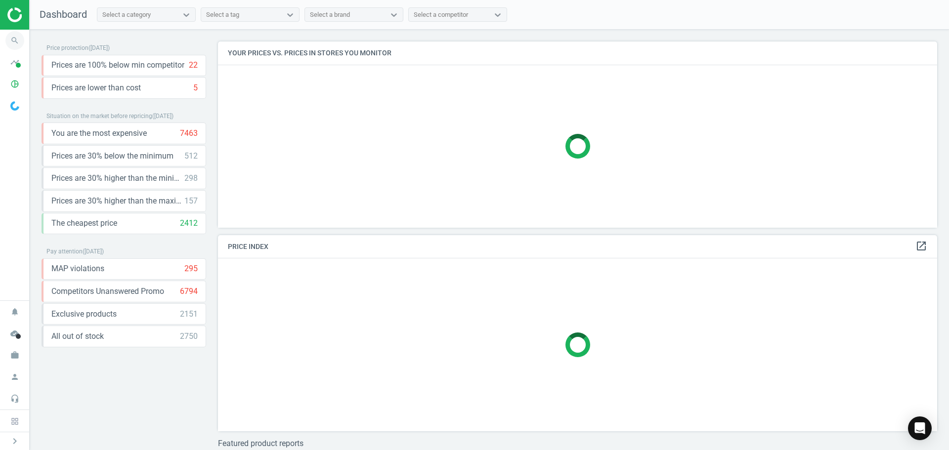
click at [16, 36] on icon "search" at bounding box center [14, 40] width 19 height 19
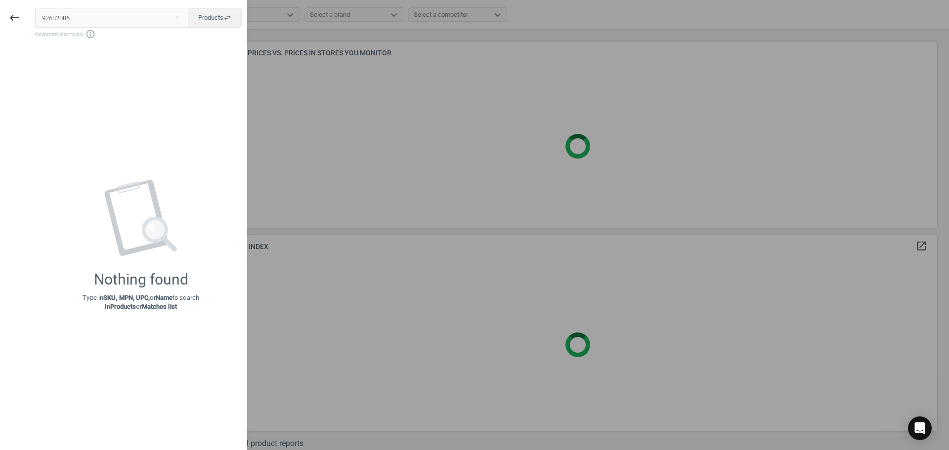
type input "92632086"
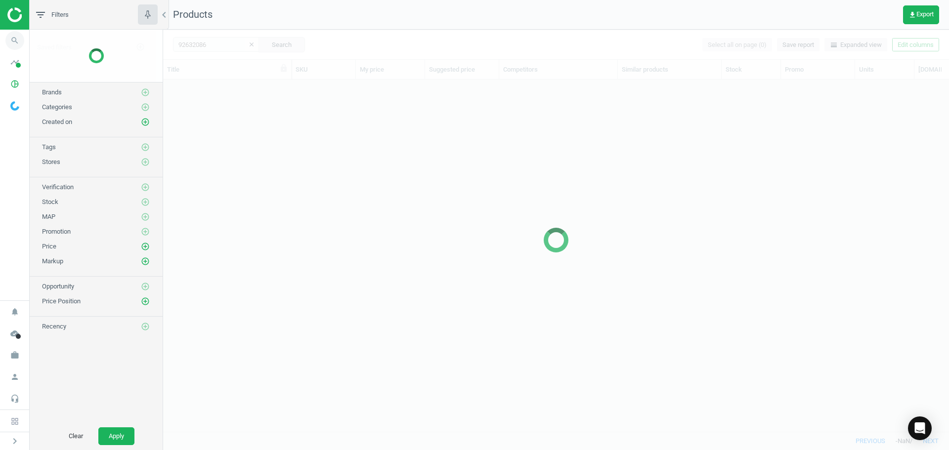
scroll to position [337, 778]
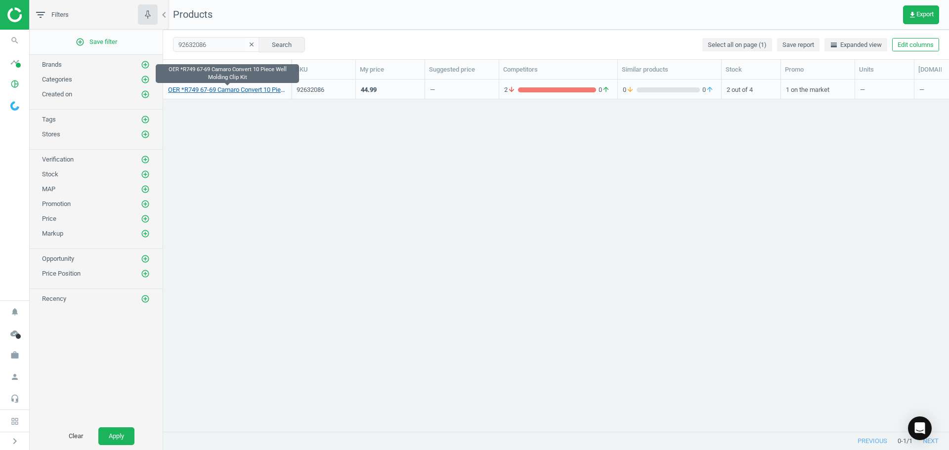
click at [221, 88] on link "OER *R749 67-69 Camaro Convert 10 Piece Well Molding Clip Kit" at bounding box center [227, 89] width 118 height 9
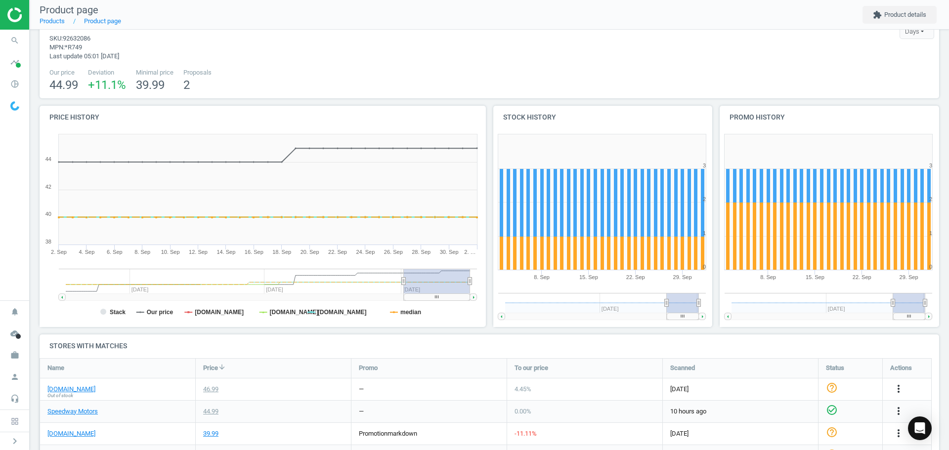
scroll to position [148, 0]
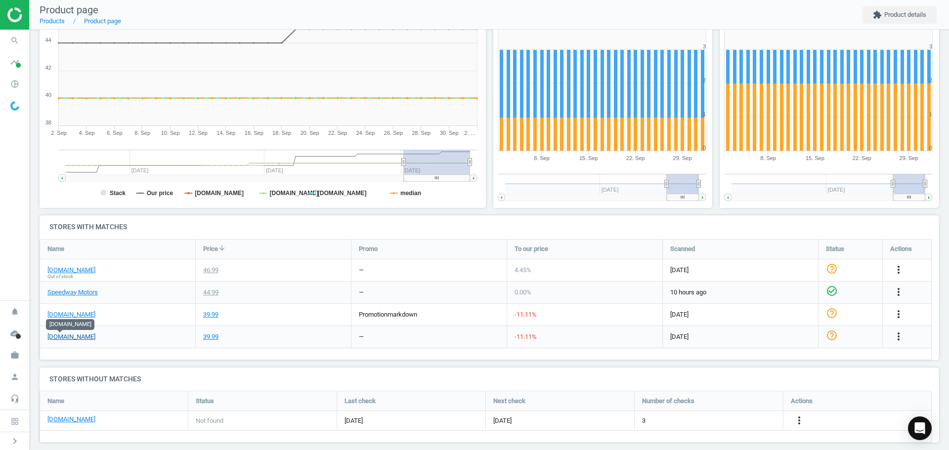
click at [59, 338] on link "[DOMAIN_NAME]" at bounding box center [71, 337] width 48 height 9
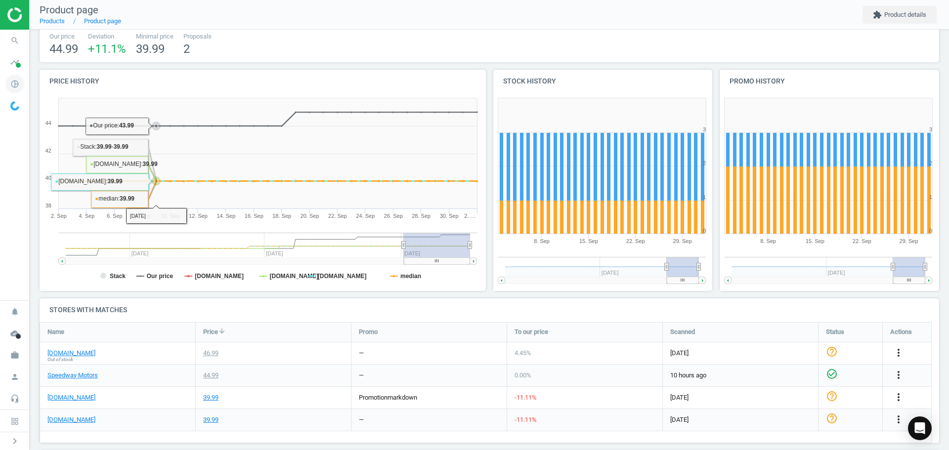
scroll to position [0, 0]
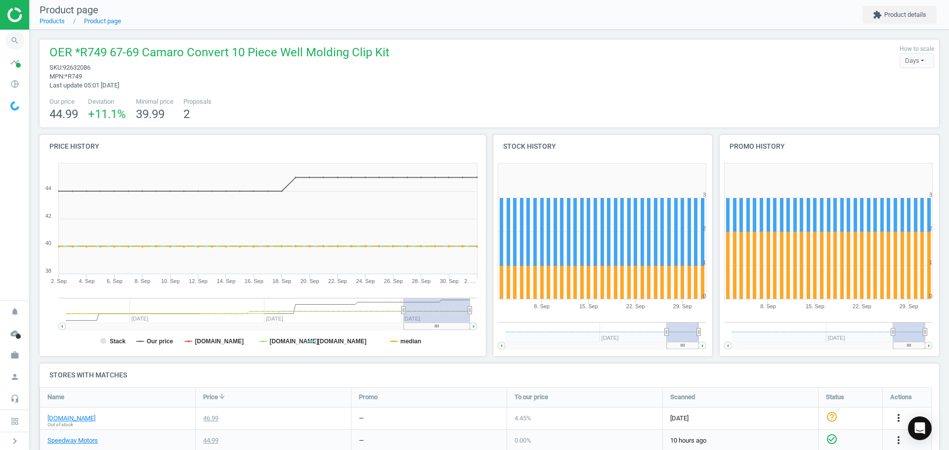
click at [22, 37] on icon "search" at bounding box center [14, 40] width 19 height 19
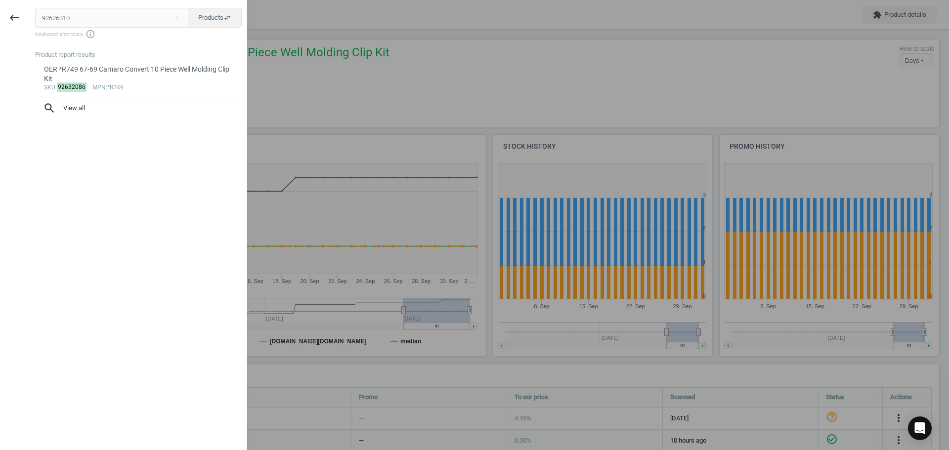
type input "92626310"
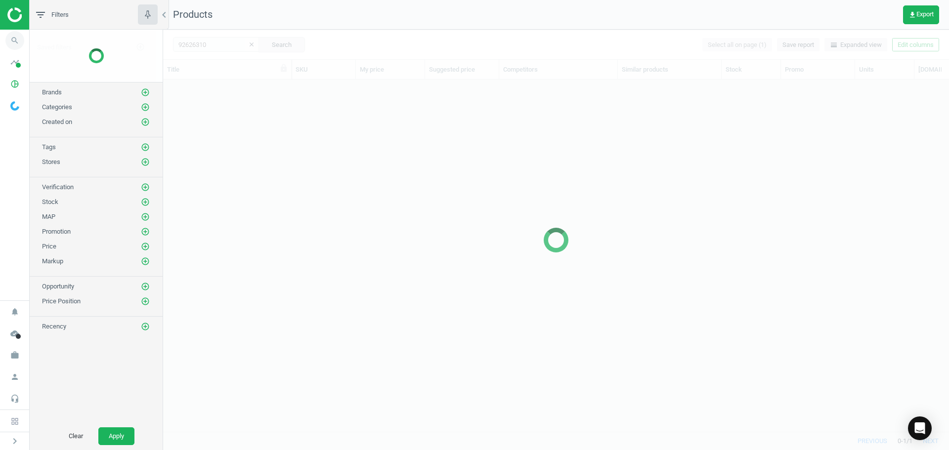
scroll to position [337, 778]
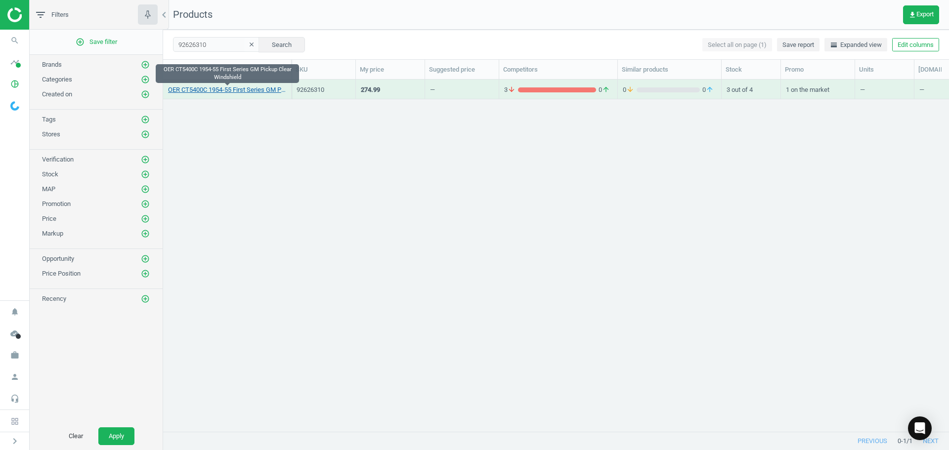
click at [223, 92] on link "OER CT5400C 1954-55 First Series GM Pickup Clear Windshield" at bounding box center [227, 89] width 118 height 9
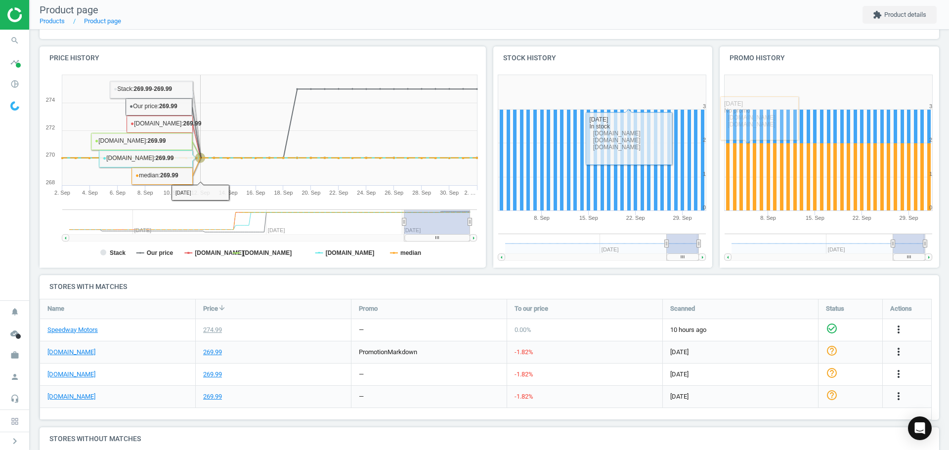
scroll to position [49, 0]
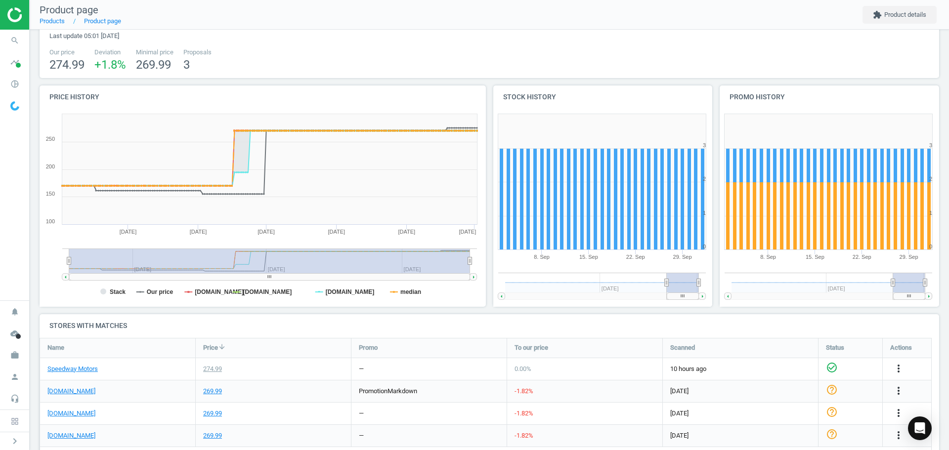
drag, startPoint x: 403, startPoint y: 260, endPoint x: 46, endPoint y: 236, distance: 357.0
click at [47, 245] on icon "Created with Highstock 6.2.0 Stack Our price jegs.com classicindustries.com sum…" at bounding box center [261, 208] width 442 height 198
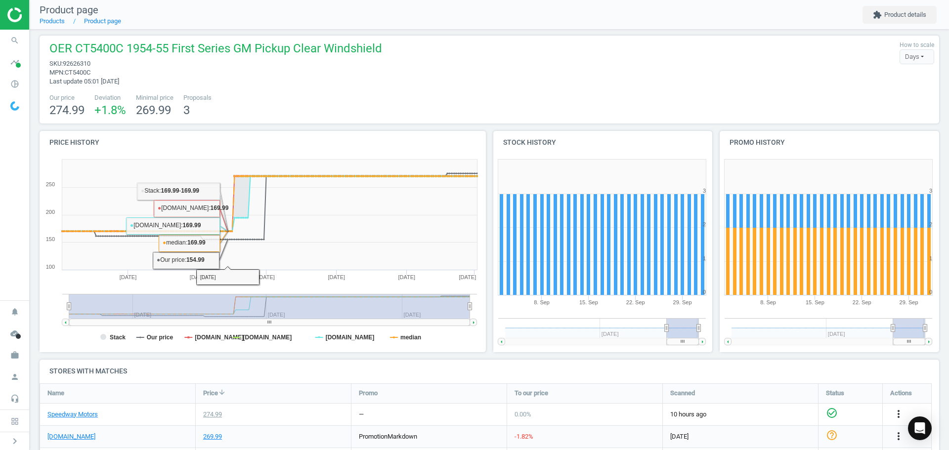
scroll to position [0, 0]
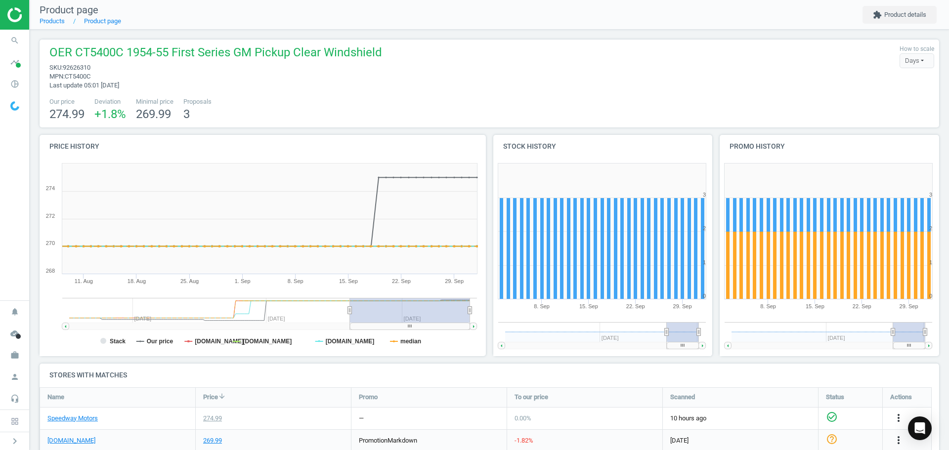
drag, startPoint x: 70, startPoint y: 309, endPoint x: 350, endPoint y: 326, distance: 280.2
click at [350, 326] on g at bounding box center [269, 314] width 415 height 32
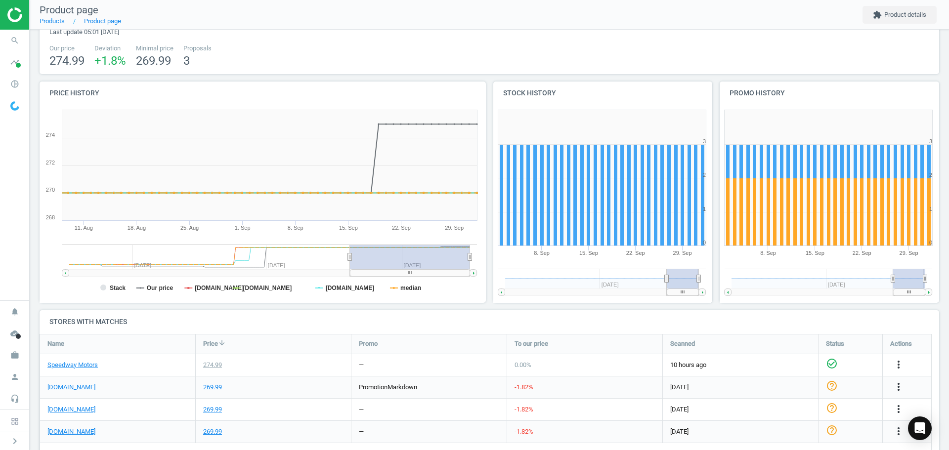
scroll to position [49, 0]
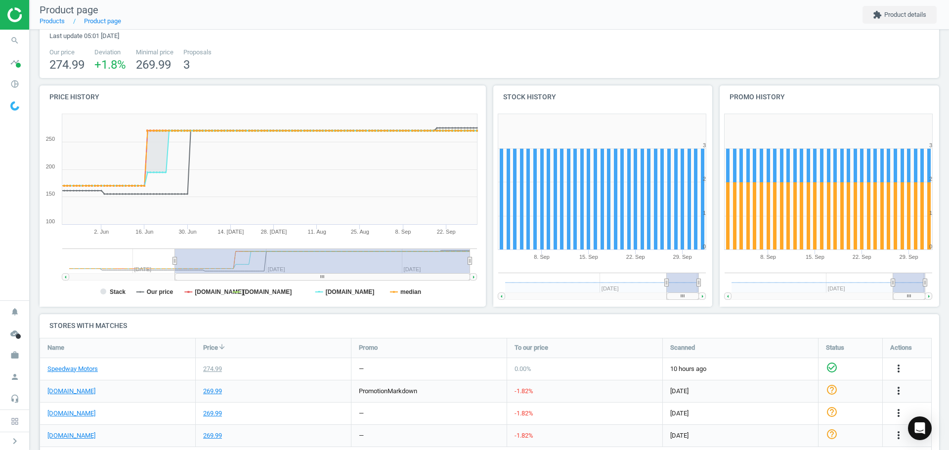
drag, startPoint x: 348, startPoint y: 262, endPoint x: 175, endPoint y: 262, distance: 173.4
click at [175, 262] on icon at bounding box center [175, 260] width 4 height 7
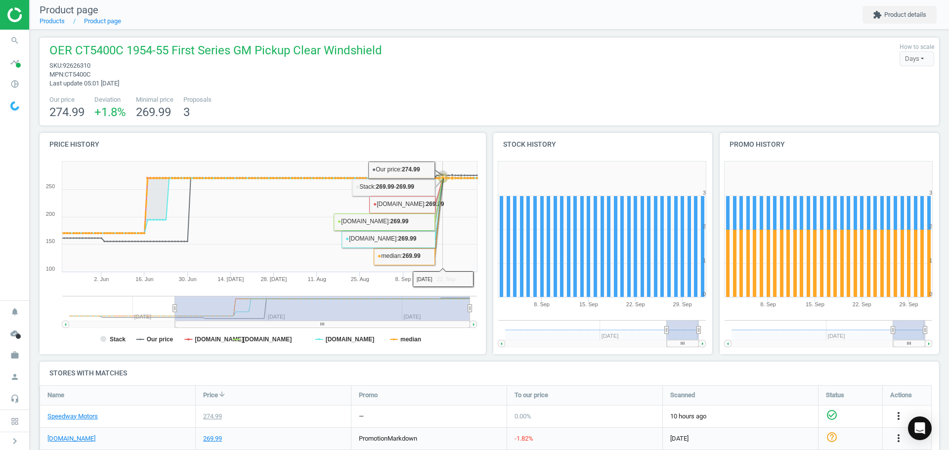
scroll to position [0, 0]
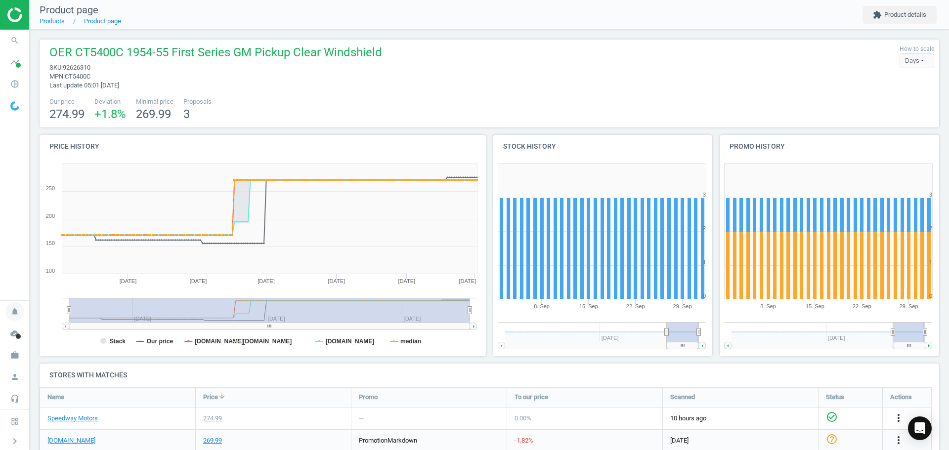
drag, startPoint x: 174, startPoint y: 311, endPoint x: 0, endPoint y: 319, distance: 174.1
click at [0, 319] on section "search Search timeline Data delivery Overview Matches dashboard Matches Rematch…" at bounding box center [474, 225] width 949 height 450
